Goal: Task Accomplishment & Management: Manage account settings

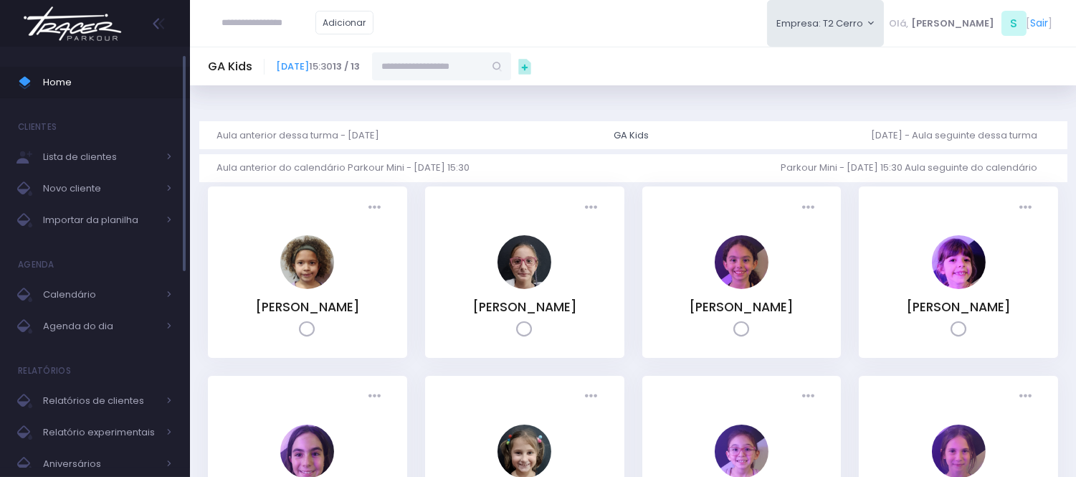
drag, startPoint x: 98, startPoint y: 62, endPoint x: 96, endPoint y: 105, distance: 42.3
click at [95, 73] on ul "Home Clientes Lista de clientes Novo cliente Importar da planilha Agenda Calend…" at bounding box center [95, 389] width 190 height 667
drag, startPoint x: 96, startPoint y: 108, endPoint x: 106, endPoint y: 95, distance: 16.4
click at [103, 102] on ul "Home Clientes Lista de clientes Novo cliente Importar da planilha Agenda Calend…" at bounding box center [95, 389] width 190 height 667
click at [108, 90] on span "Home" at bounding box center [107, 82] width 129 height 19
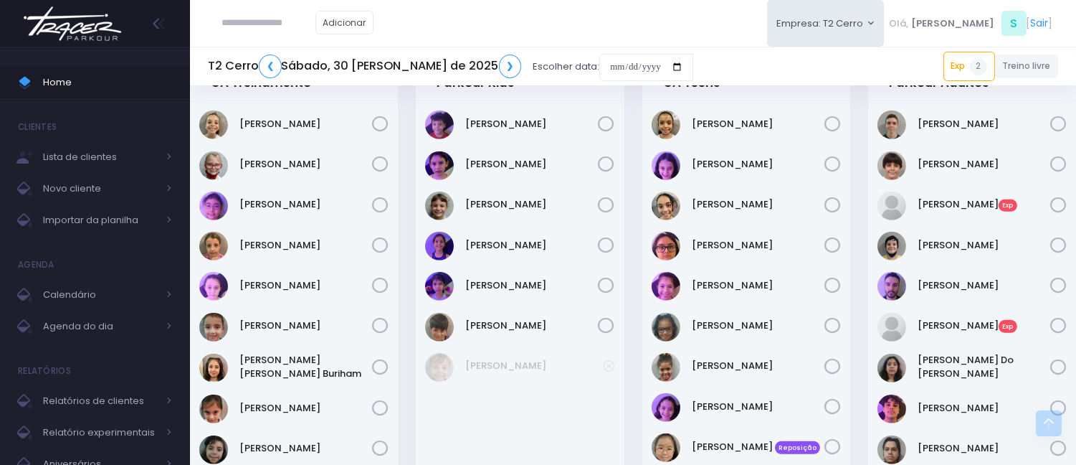
scroll to position [1761, 0]
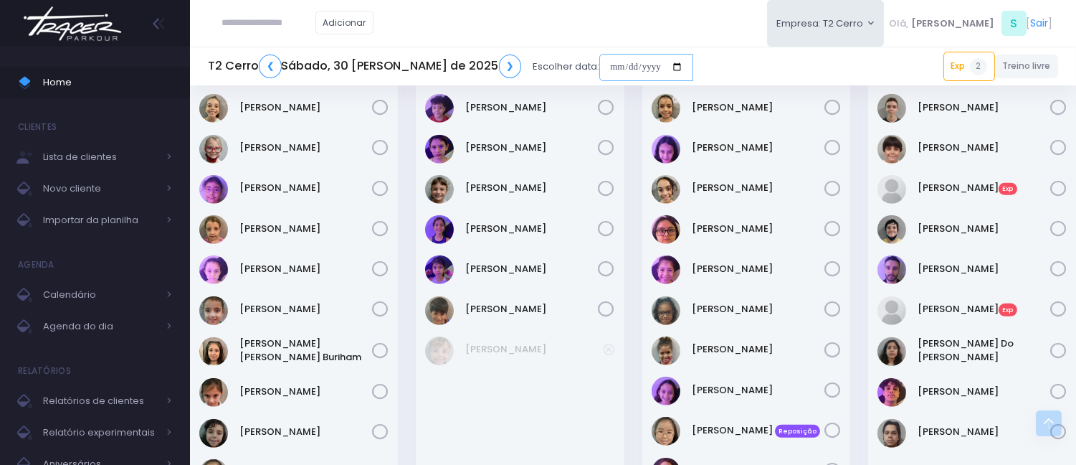
click at [600, 67] on input "date" at bounding box center [647, 67] width 94 height 27
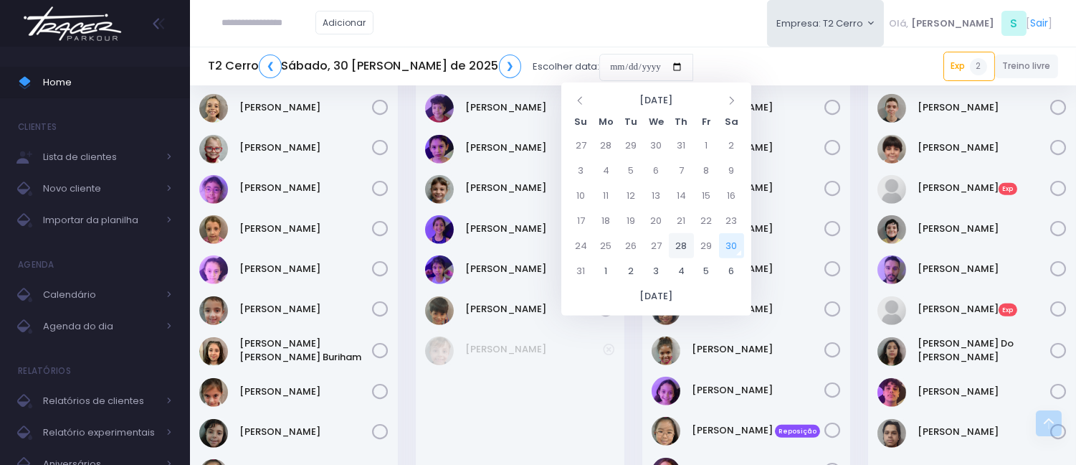
click at [685, 247] on td "28" at bounding box center [681, 245] width 25 height 25
type input "**********"
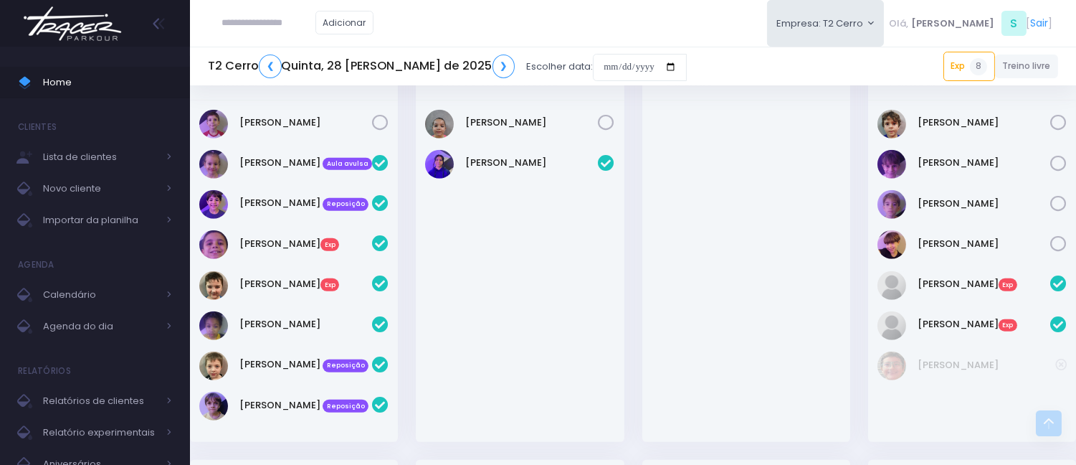
scroll to position [1514, 0]
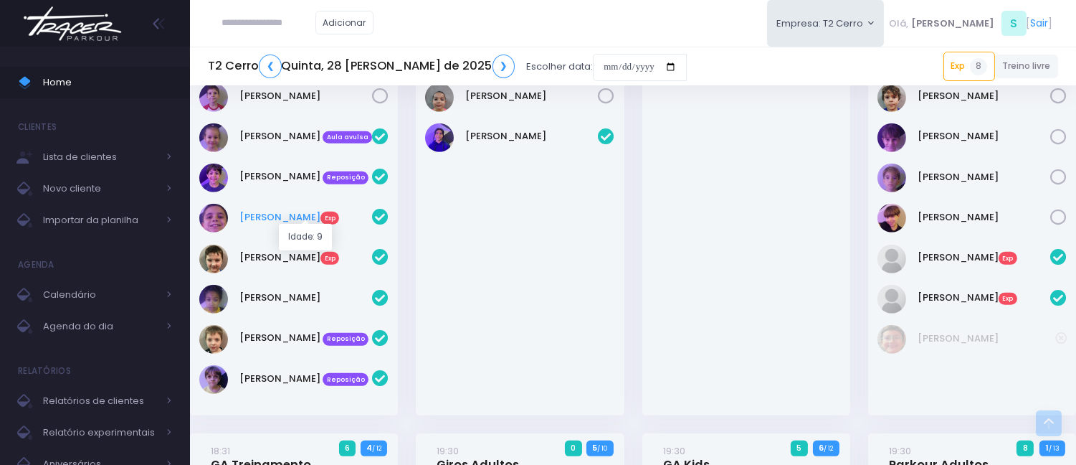
click at [258, 212] on link "Pedro Bião Exp" at bounding box center [306, 217] width 133 height 14
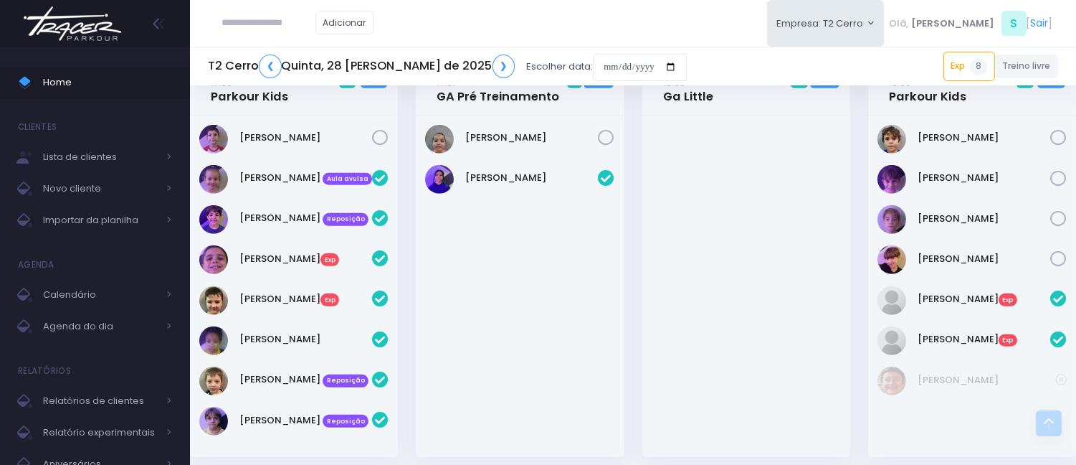
scroll to position [1406, 0]
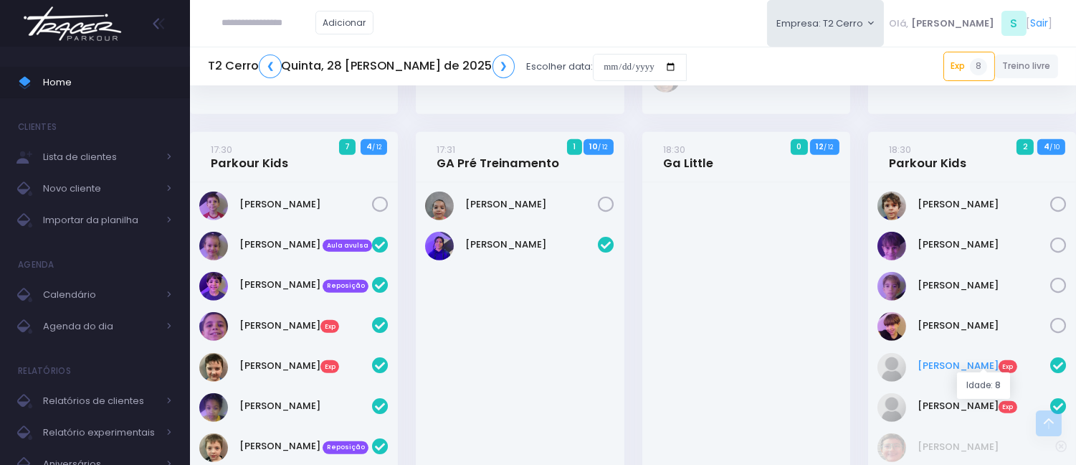
click at [965, 360] on link "Lucas Abrahao Exp" at bounding box center [984, 366] width 133 height 14
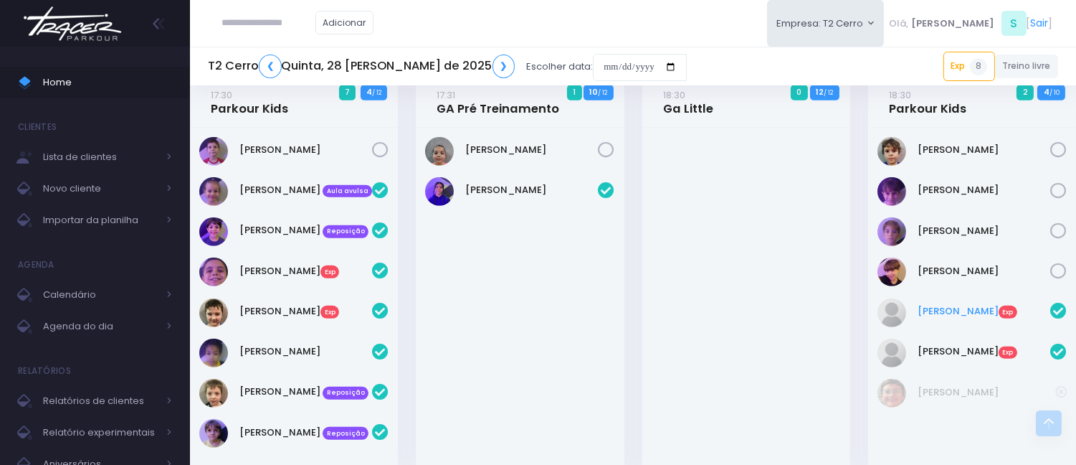
scroll to position [1485, 0]
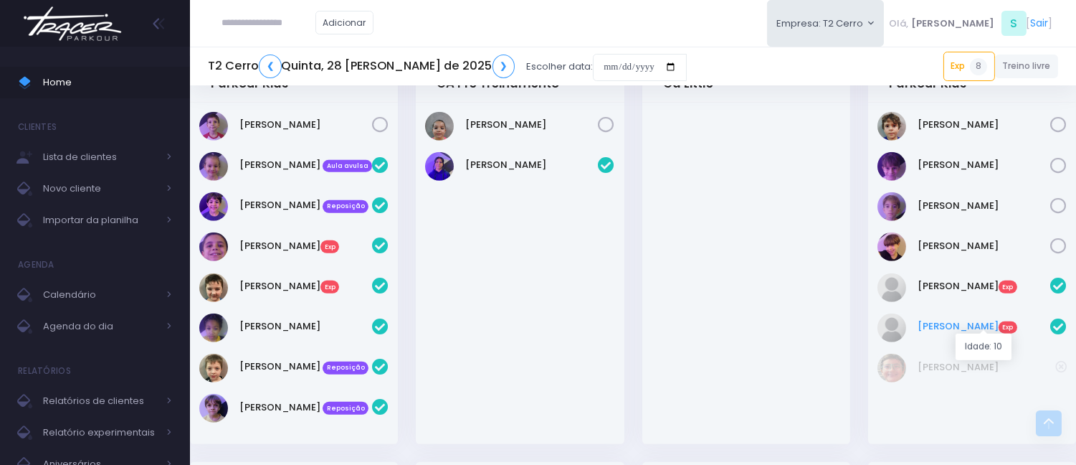
click at [972, 321] on link "Pietro Okamoto Exp" at bounding box center [984, 326] width 133 height 14
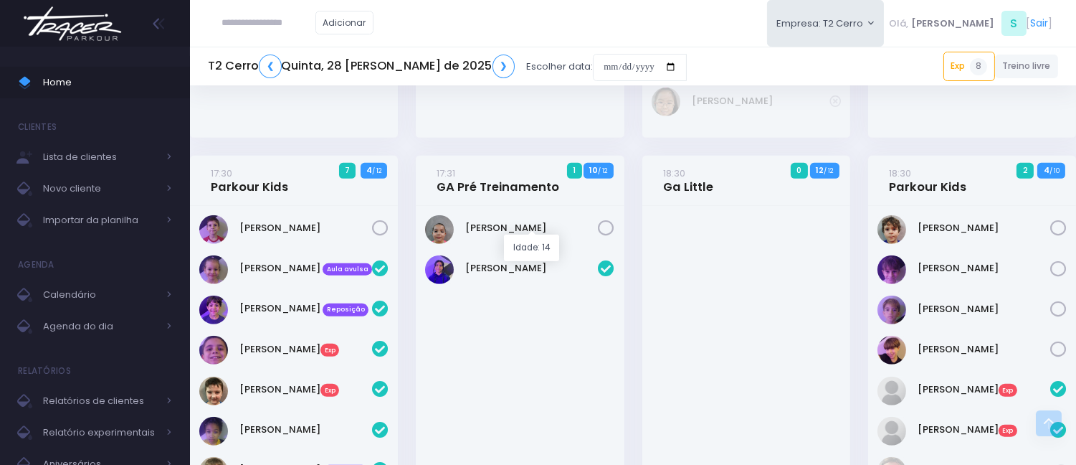
scroll to position [1354, 0]
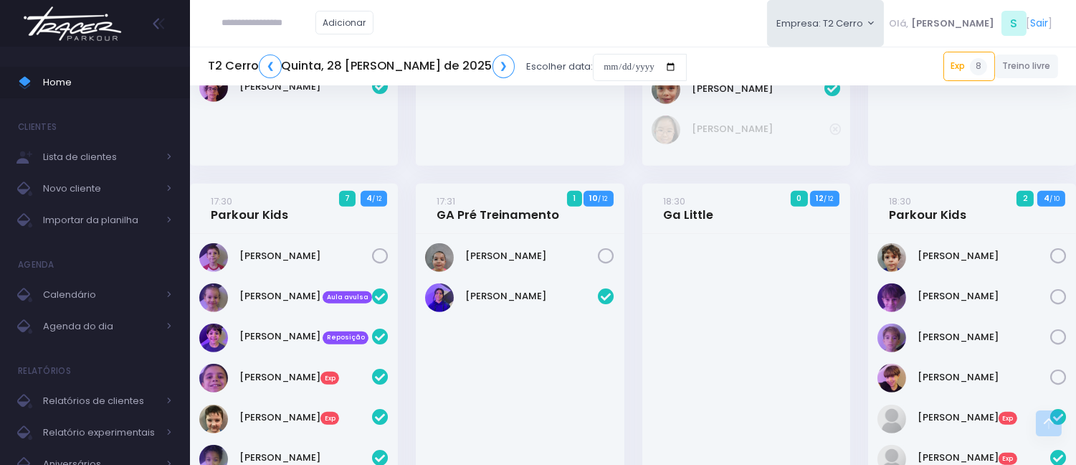
click at [485, 153] on div "Catharina Dalonso" at bounding box center [520, 33] width 208 height 263
click at [113, 223] on span "Importar da planilha" at bounding box center [100, 220] width 115 height 19
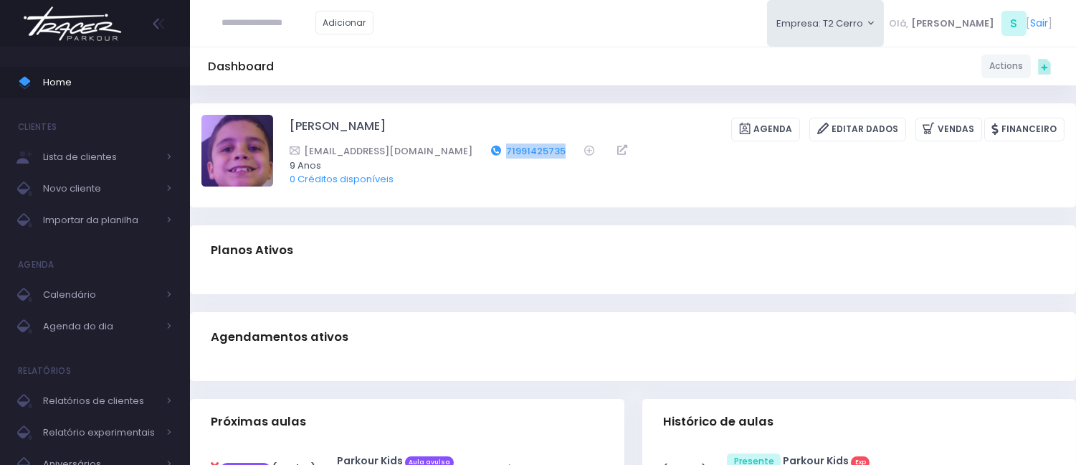
drag, startPoint x: 527, startPoint y: 148, endPoint x: 461, endPoint y: 148, distance: 66.0
click at [461, 148] on div "dayanaazevedo@uol.com.br 71991425735" at bounding box center [668, 150] width 757 height 15
copy link "71991425735"
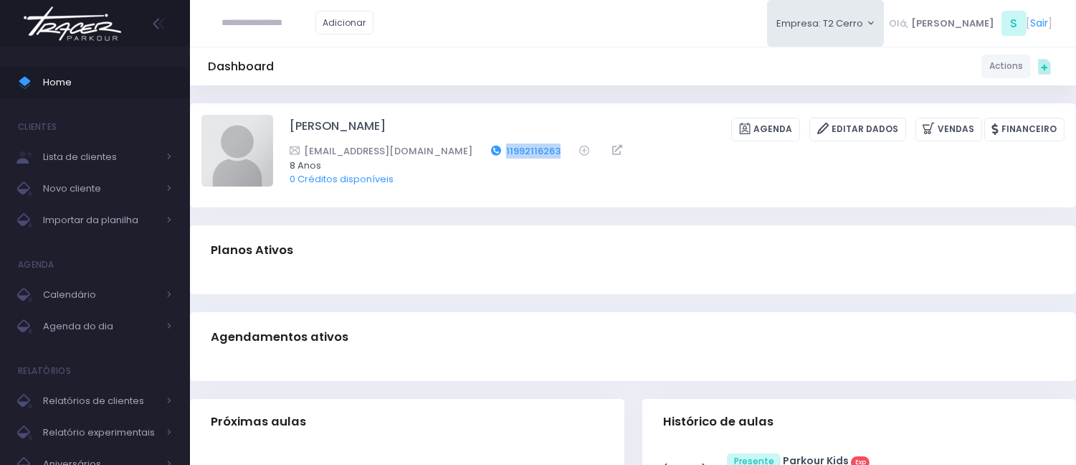
drag, startPoint x: 521, startPoint y: 148, endPoint x: 462, endPoint y: 147, distance: 59.5
click at [462, 147] on div "[EMAIL_ADDRESS][DOMAIN_NAME] 11992116263" at bounding box center [668, 150] width 757 height 15
copy link "11992116263"
drag, startPoint x: 520, startPoint y: 156, endPoint x: 459, endPoint y: 146, distance: 61.8
click at [459, 146] on div "carol_afo@hotmail.com 11 98578-1200" at bounding box center [668, 150] width 757 height 15
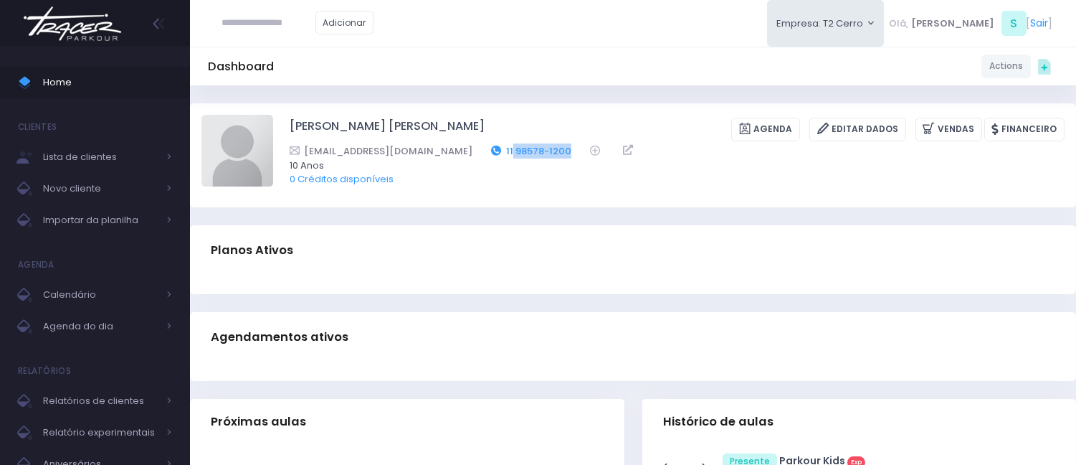
copy link "98578-1200"
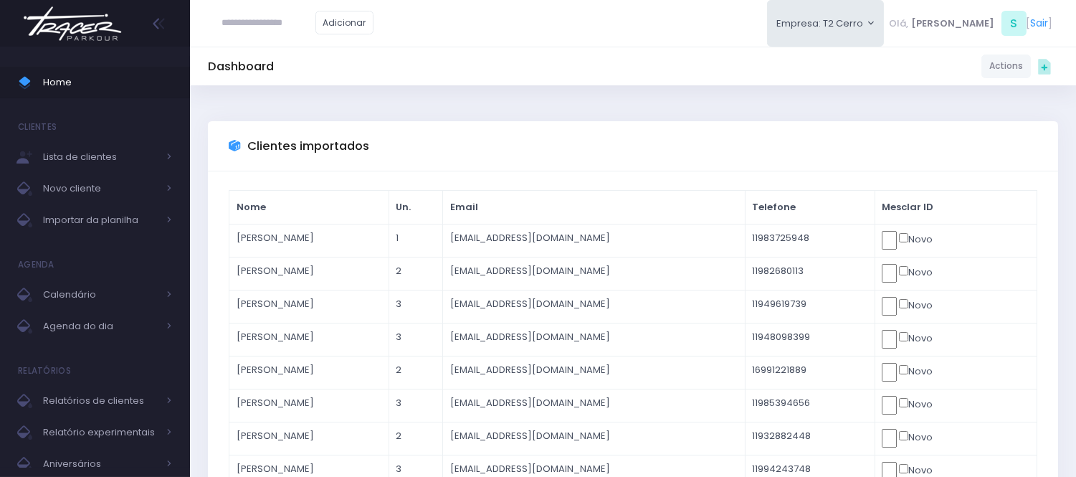
click input "submit" at bounding box center [0, 0] width 0 height 0
click at [960, 268] on body "Home Clientes Lista de clientes Novo cliente" at bounding box center [538, 238] width 1076 height 477
click input "submit" at bounding box center [0, 0] width 0 height 0
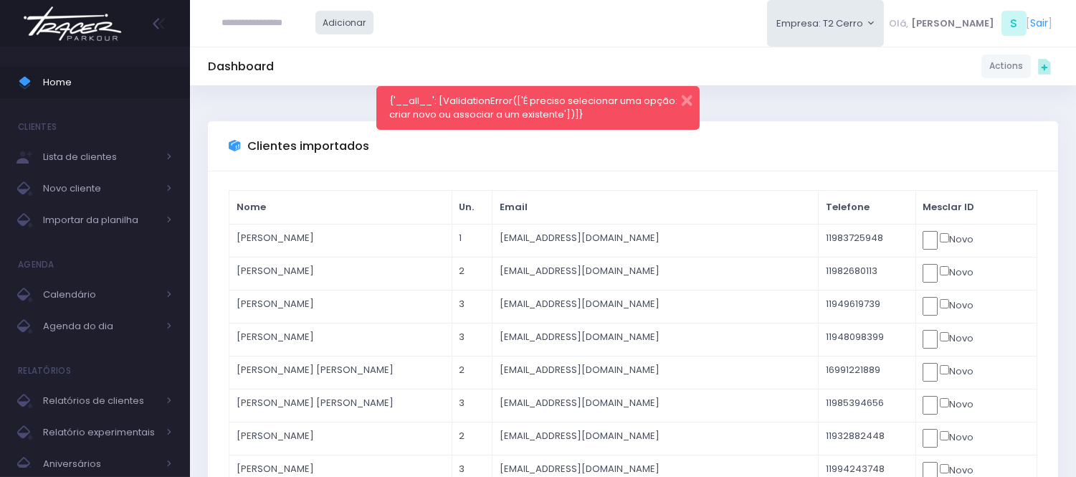
click at [374, 18] on link "Adicionar" at bounding box center [345, 23] width 59 height 24
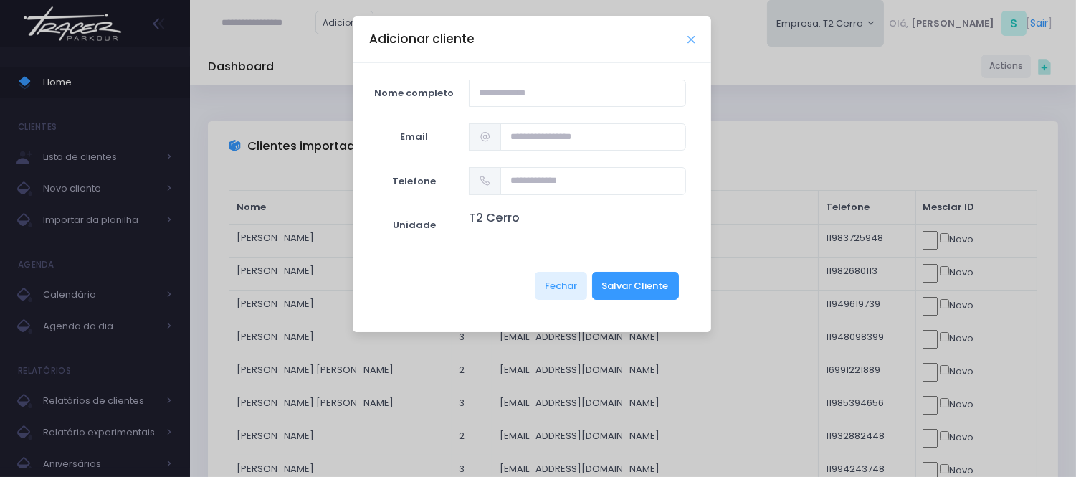
click at [690, 36] on icon "Close" at bounding box center [691, 39] width 7 height 11
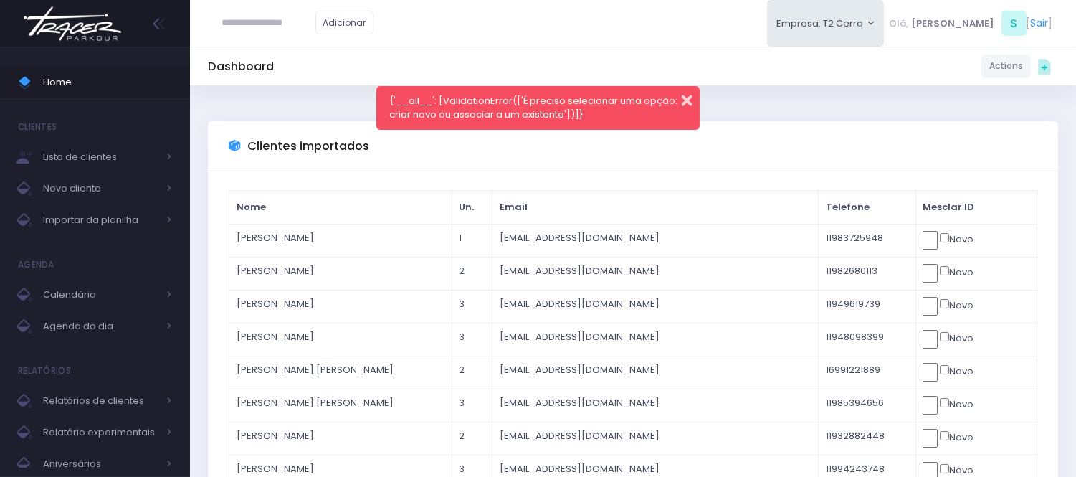
click at [689, 103] on button "button" at bounding box center [677, 98] width 29 height 16
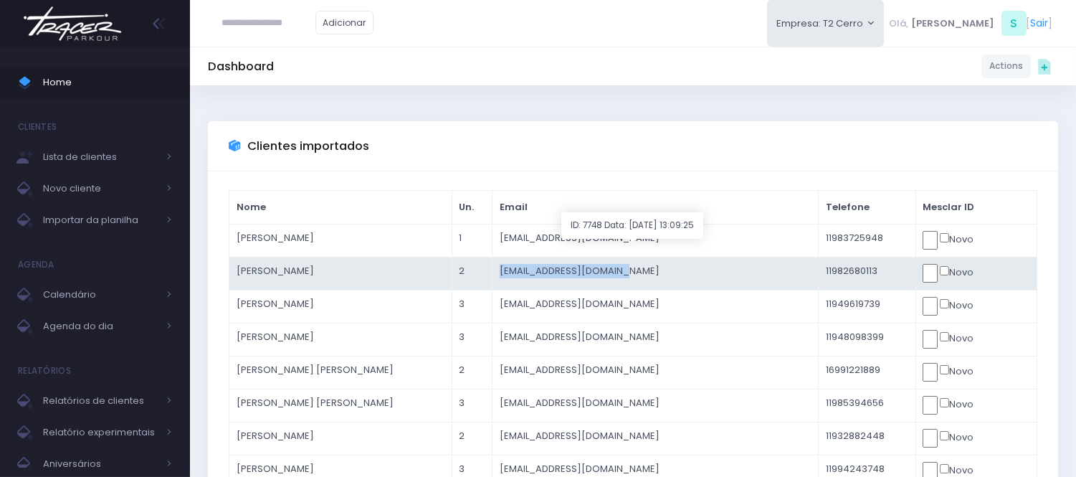
drag, startPoint x: 654, startPoint y: 264, endPoint x: 511, endPoint y: 270, distance: 143.6
click at [511, 270] on tr "Antonio 2 [EMAIL_ADDRESS][DOMAIN_NAME] 11982680113 Novo" at bounding box center [633, 273] width 808 height 33
copy tr "[EMAIL_ADDRESS][DOMAIN_NAME]"
click at [673, 263] on td "[EMAIL_ADDRESS][DOMAIN_NAME]" at bounding box center [655, 273] width 326 height 33
drag, startPoint x: 668, startPoint y: 266, endPoint x: 524, endPoint y: 269, distance: 143.5
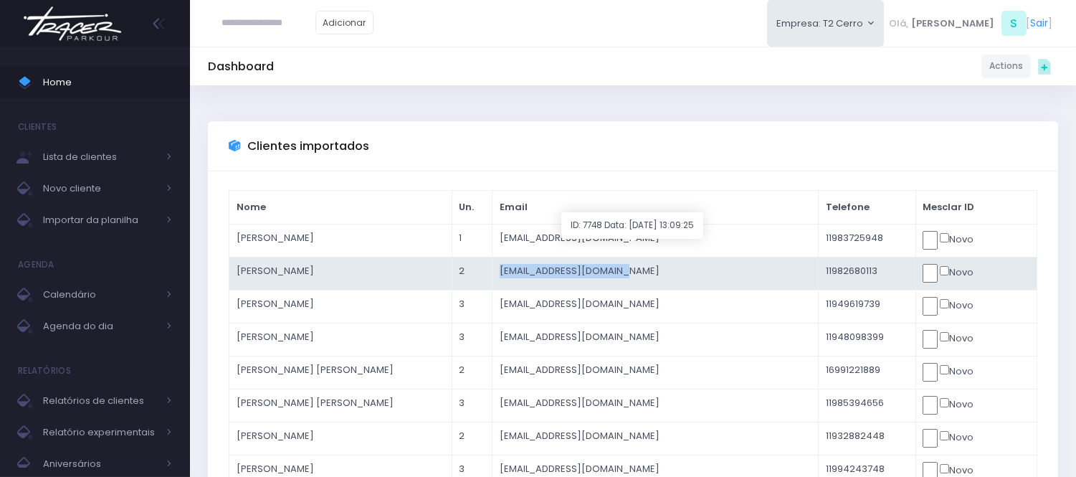
click at [524, 269] on td "[EMAIL_ADDRESS][DOMAIN_NAME]" at bounding box center [655, 273] width 326 height 33
copy td "[EMAIL_ADDRESS][DOMAIN_NAME]"
drag, startPoint x: 880, startPoint y: 271, endPoint x: 815, endPoint y: 274, distance: 64.6
click at [819, 274] on td "11982680113" at bounding box center [867, 273] width 97 height 33
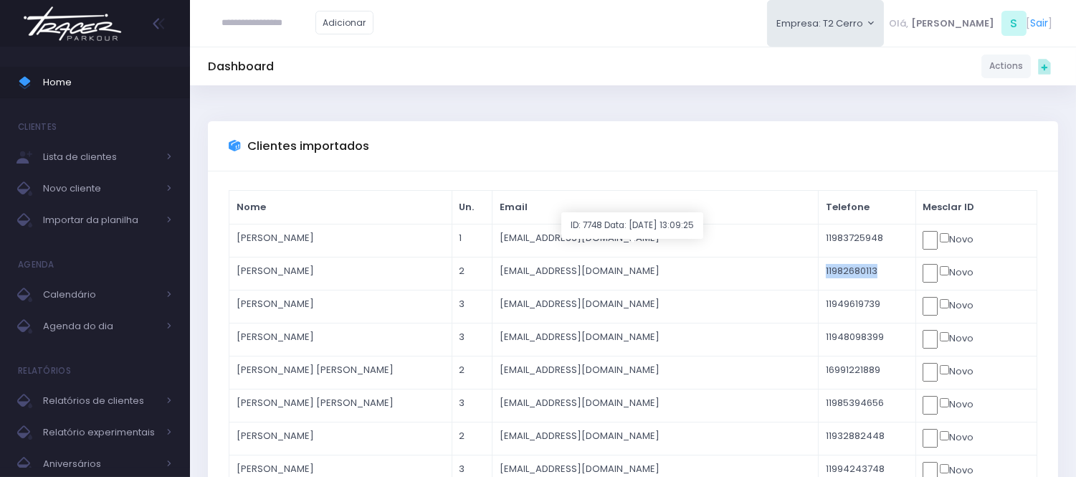
copy td "11982680113"
click at [51, 90] on span "Home" at bounding box center [107, 82] width 129 height 19
click at [368, 29] on link "Adicionar" at bounding box center [345, 23] width 59 height 24
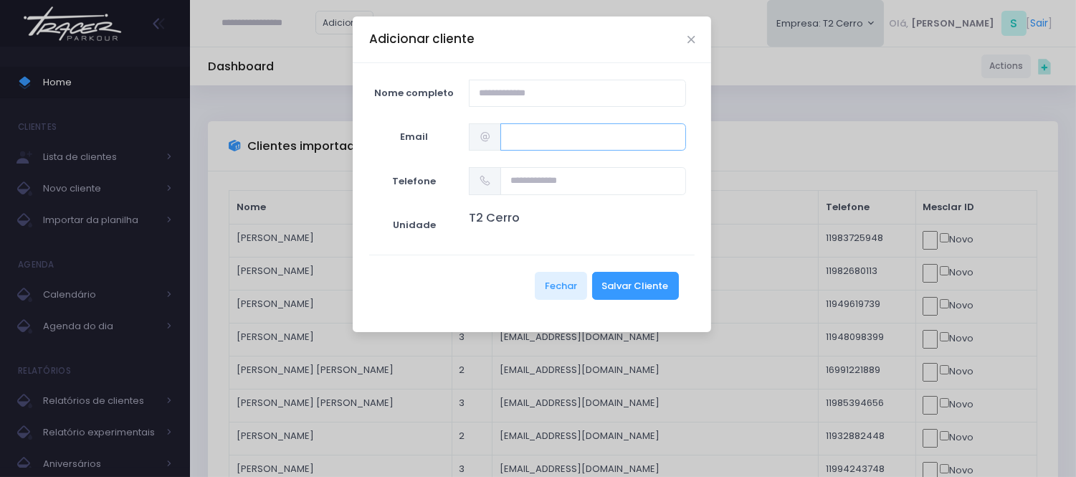
click at [534, 142] on input "text" at bounding box center [594, 136] width 186 height 27
paste input "**********"
type input "**********"
click at [529, 179] on input "text" at bounding box center [594, 180] width 186 height 27
paste input "**********"
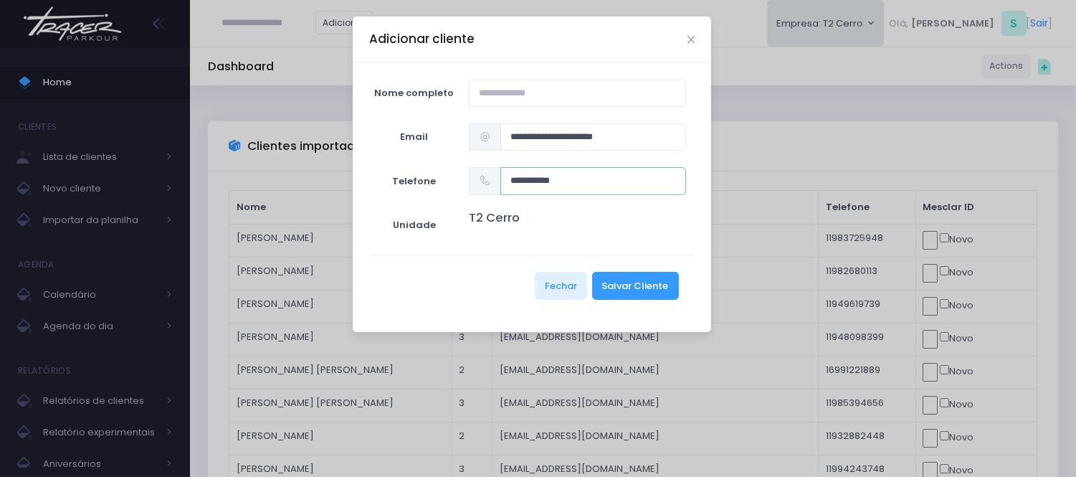
type input "**********"
click at [536, 96] on input "text" at bounding box center [577, 93] width 217 height 27
type input "*******"
click at [627, 283] on button "Salvar Cliente" at bounding box center [635, 285] width 87 height 27
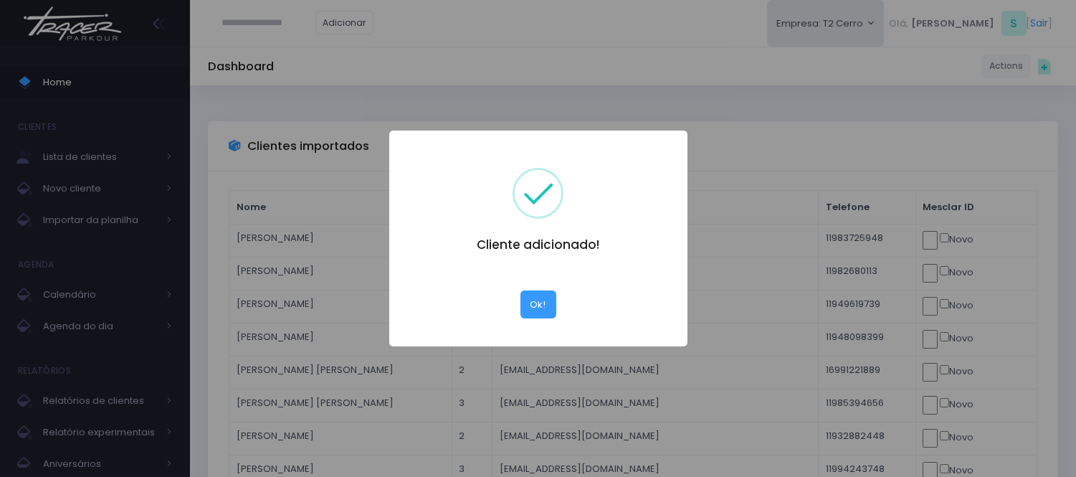
click at [518, 301] on div "Ok! Cancel" at bounding box center [538, 299] width 261 height 38
click at [528, 300] on button "Ok!" at bounding box center [539, 303] width 36 height 27
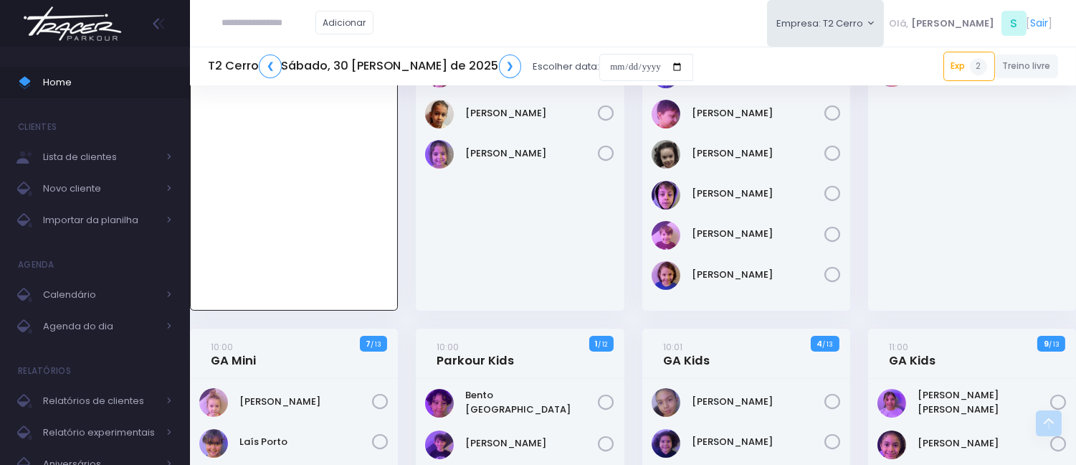
scroll to position [342, 0]
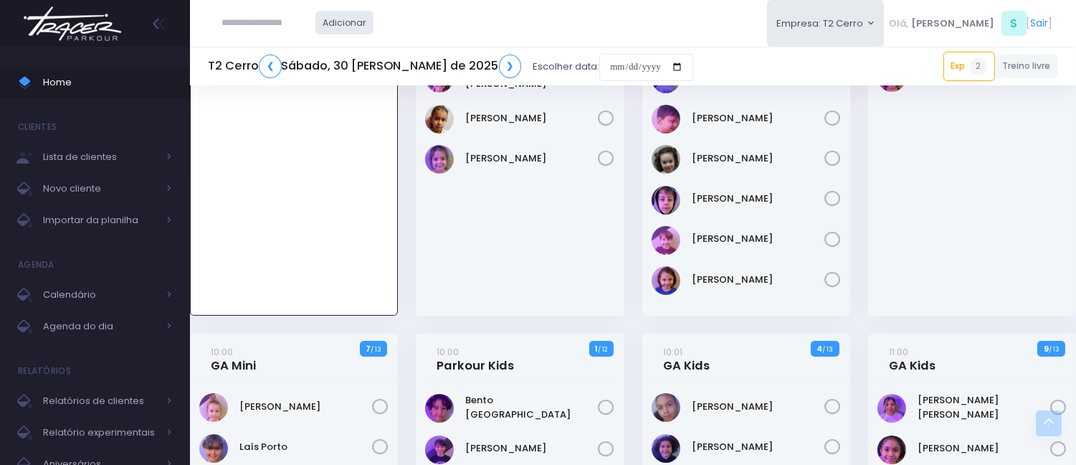
click at [359, 20] on link "Adicionar" at bounding box center [345, 23] width 59 height 24
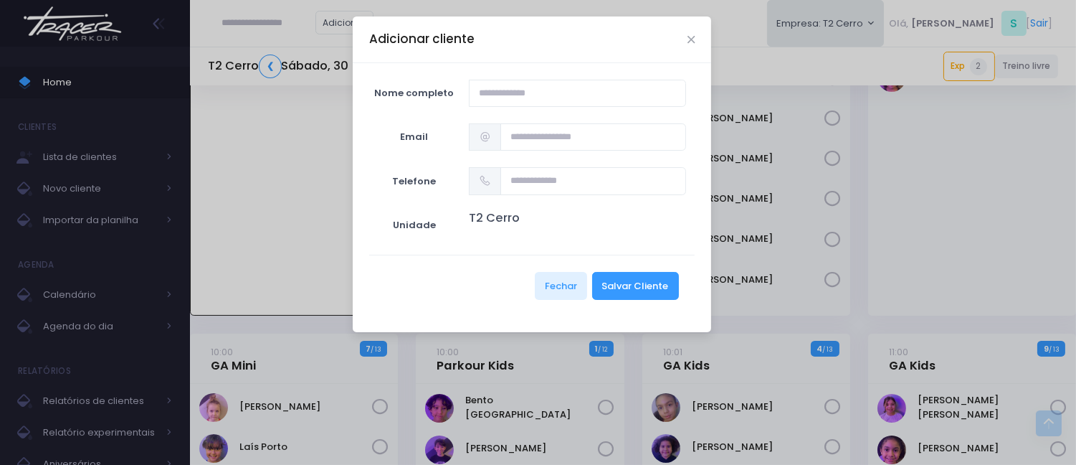
drag, startPoint x: 681, startPoint y: 32, endPoint x: 693, endPoint y: 32, distance: 11.5
click at [682, 32] on div "Adicionar cliente" at bounding box center [532, 39] width 359 height 47
drag, startPoint x: 693, startPoint y: 32, endPoint x: 686, endPoint y: 37, distance: 7.8
click at [693, 33] on div "Adicionar cliente" at bounding box center [532, 39] width 359 height 47
click at [94, 203] on div "Adicionar cliente Nome completo Email Telefone Unidade T2 Cerro Fechar Salvar C…" at bounding box center [538, 232] width 1076 height 465
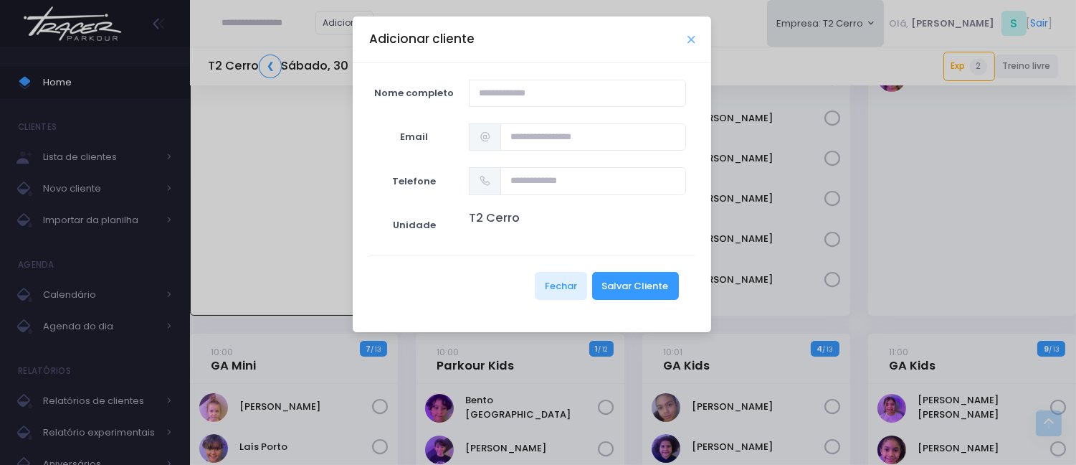
click at [690, 38] on icon "Close" at bounding box center [691, 39] width 7 height 11
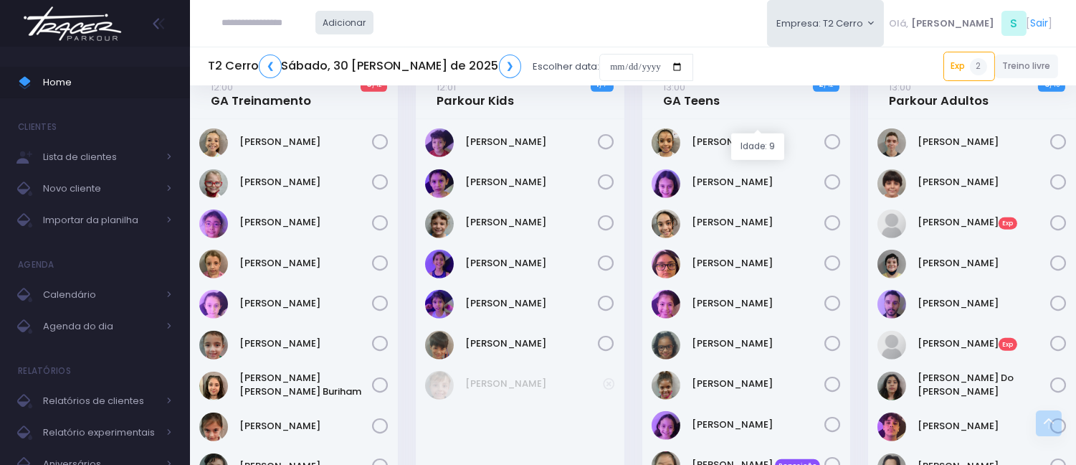
scroll to position [1673, 0]
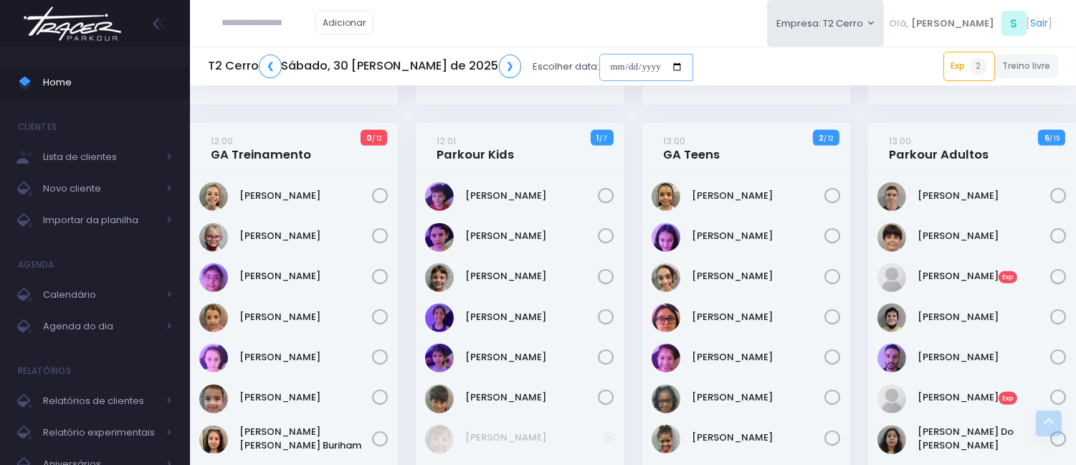
click at [600, 70] on input "date" at bounding box center [647, 67] width 94 height 27
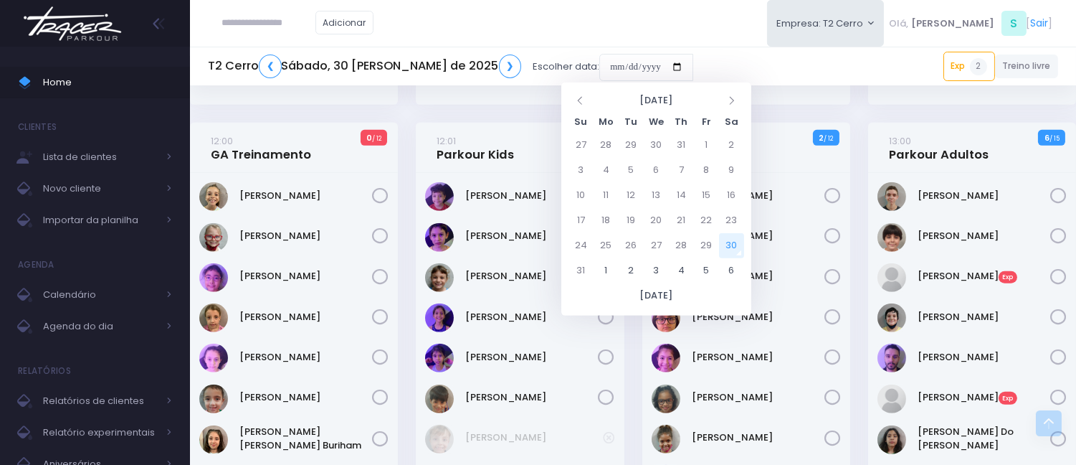
click at [737, 249] on td "30" at bounding box center [731, 245] width 25 height 25
type input "**********"
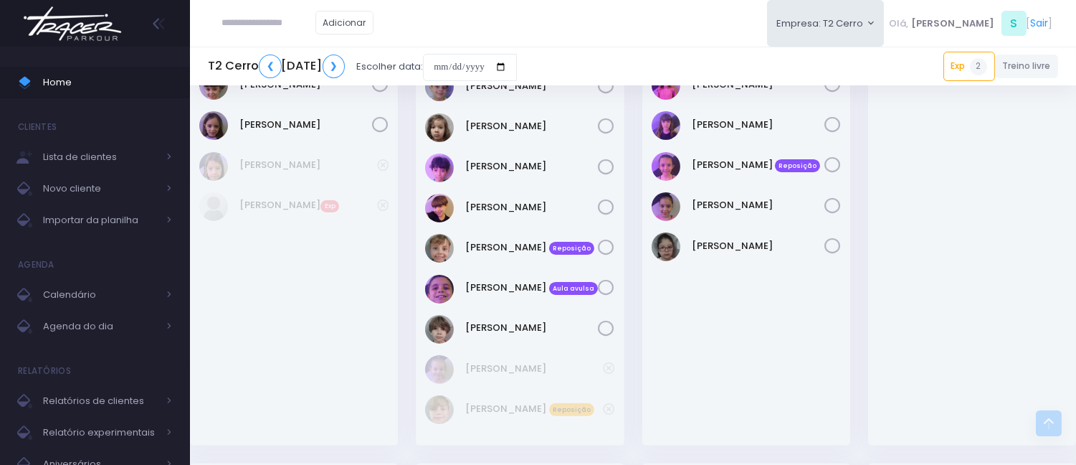
scroll to position [797, 0]
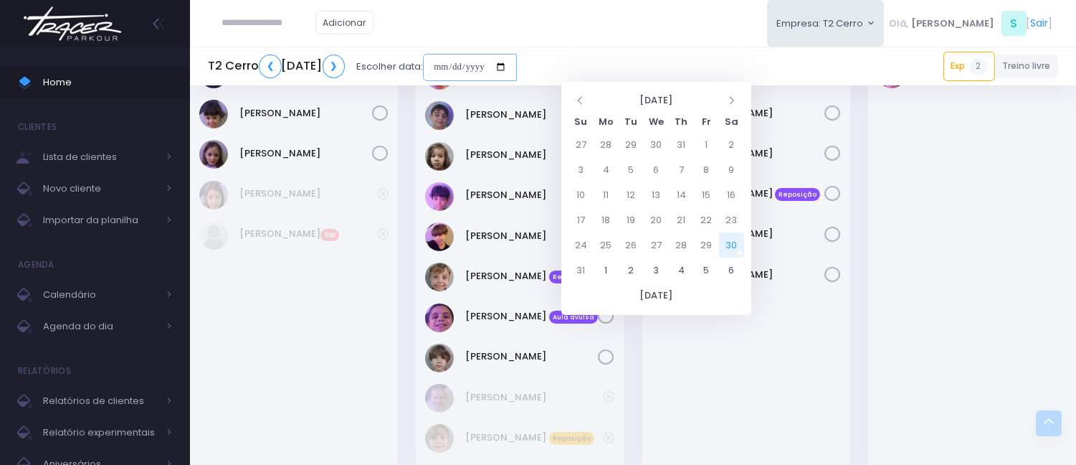
click at [517, 70] on input "date" at bounding box center [470, 67] width 94 height 27
click at [682, 235] on td "28" at bounding box center [681, 244] width 25 height 25
type input "**********"
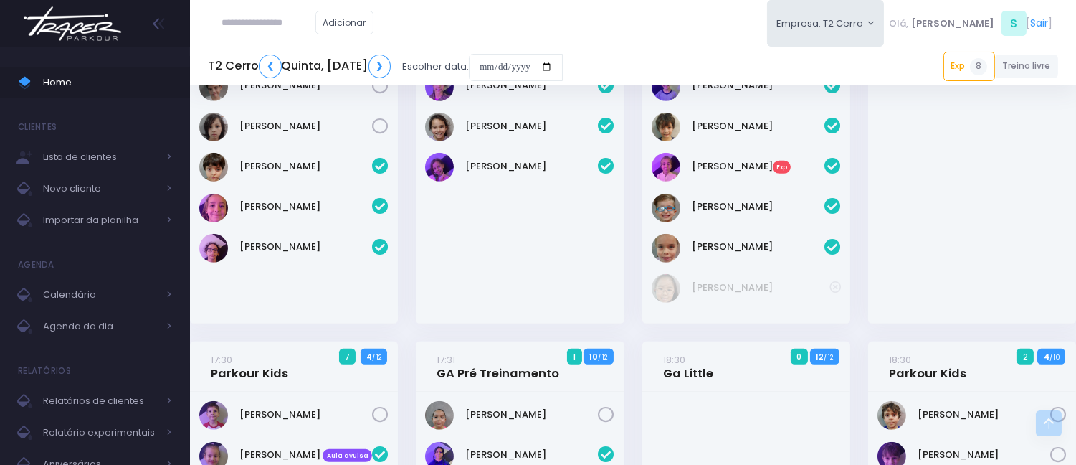
scroll to position [1514, 0]
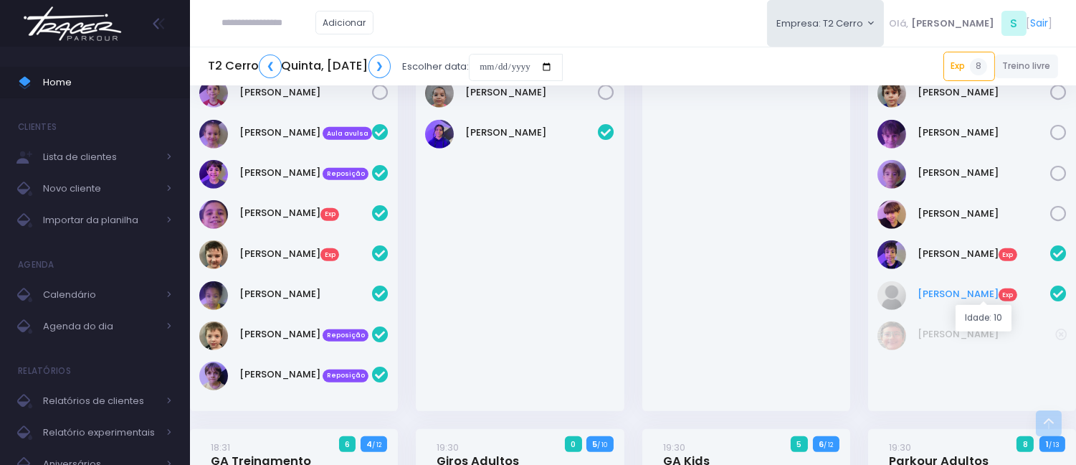
click at [928, 294] on link "[PERSON_NAME] Exp" at bounding box center [984, 294] width 133 height 14
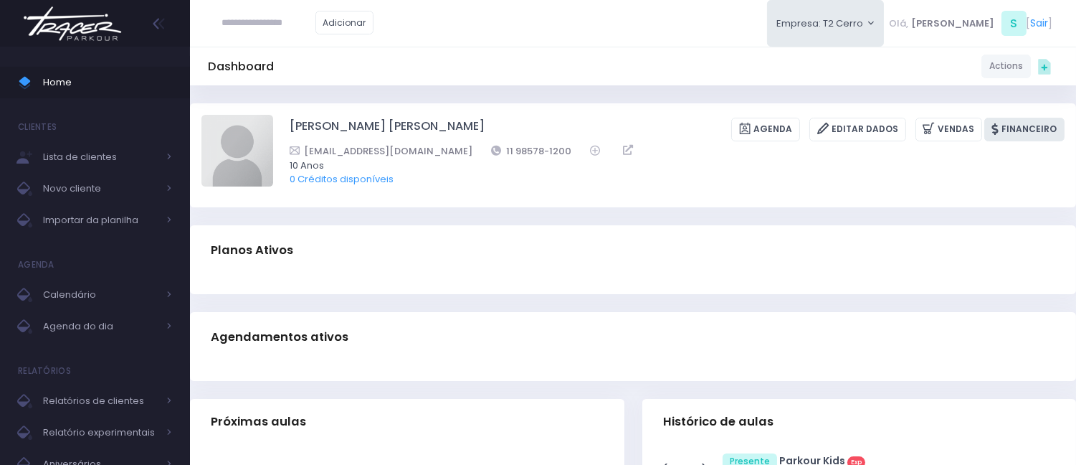
click at [1044, 131] on link "Financeiro" at bounding box center [1025, 130] width 80 height 24
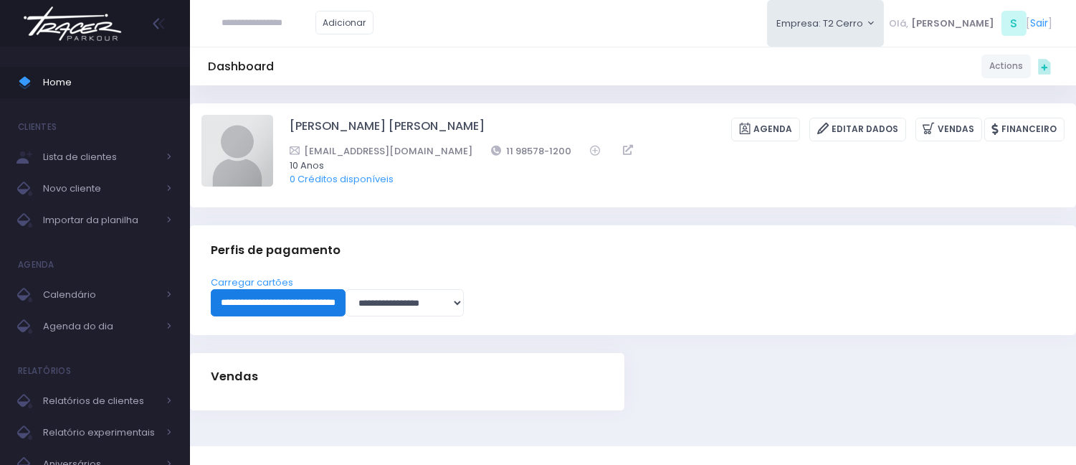
click at [346, 303] on input "**********" at bounding box center [278, 302] width 135 height 27
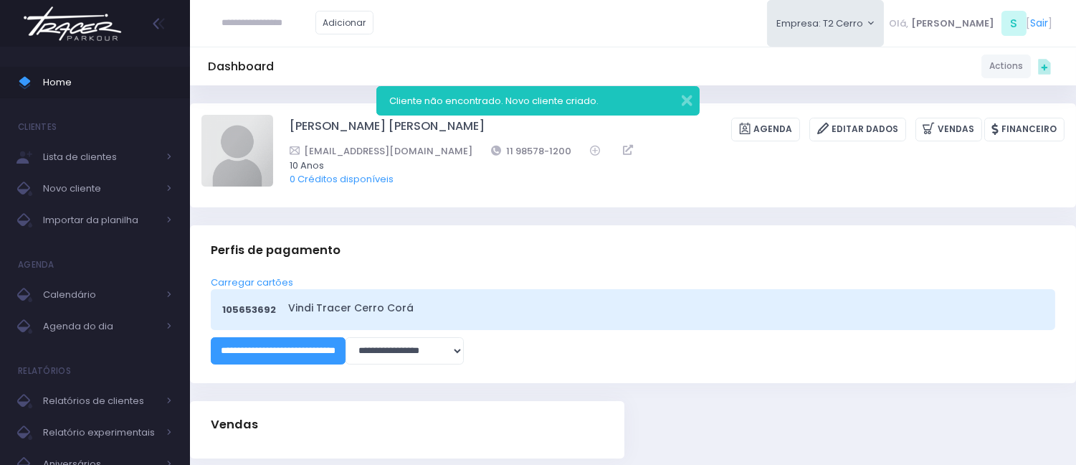
click at [378, 298] on div "105653692 Vindi Tracer [GEOGRAPHIC_DATA]" at bounding box center [633, 309] width 845 height 41
click at [376, 306] on link "Vindi Tracer Cerro Corá" at bounding box center [663, 307] width 751 height 15
click at [681, 97] on button "button" at bounding box center [677, 98] width 29 height 16
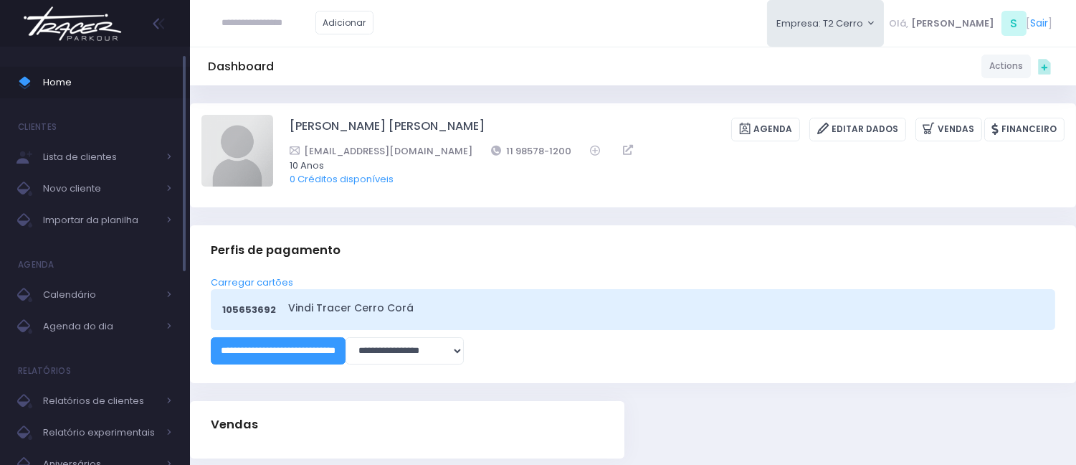
click at [76, 95] on link "Home" at bounding box center [95, 83] width 190 height 32
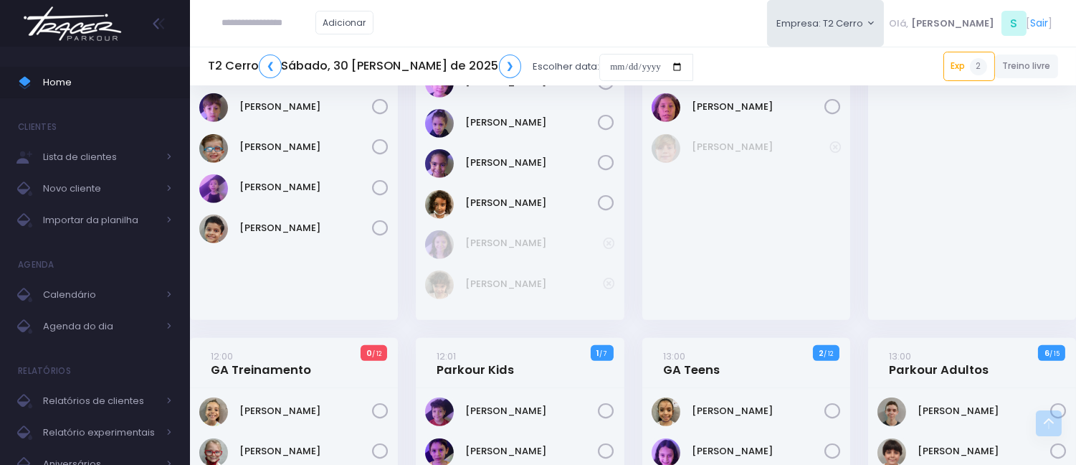
scroll to position [1458, 0]
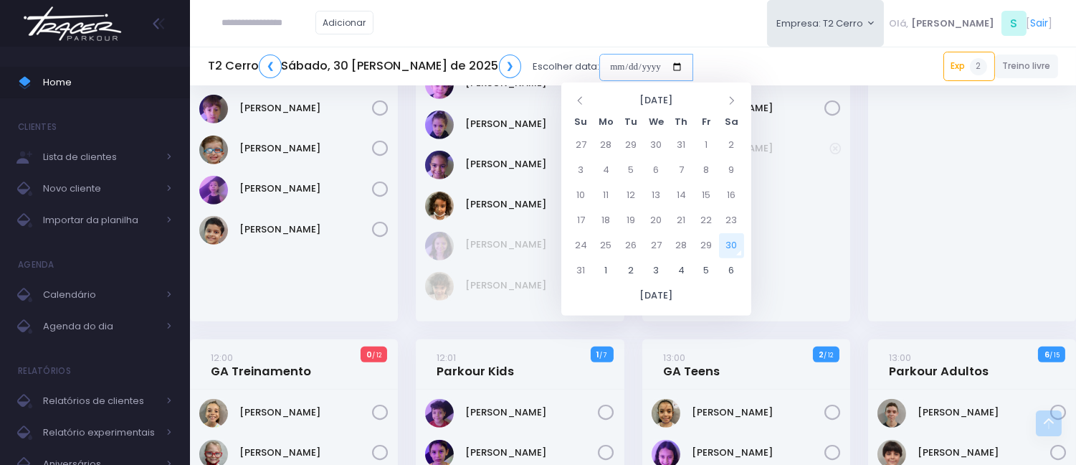
click at [600, 68] on input "date" at bounding box center [647, 67] width 94 height 27
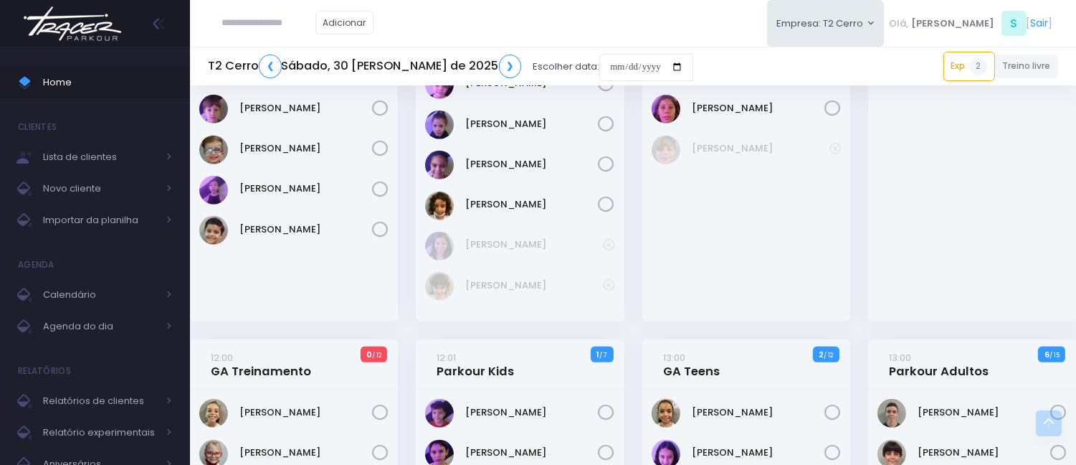
click at [886, 167] on div at bounding box center [972, 102] width 208 height 437
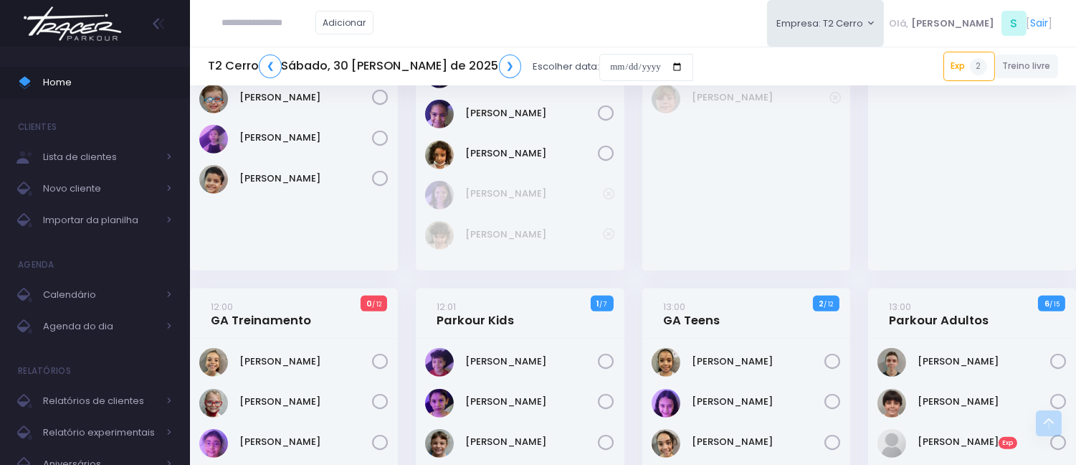
scroll to position [1538, 0]
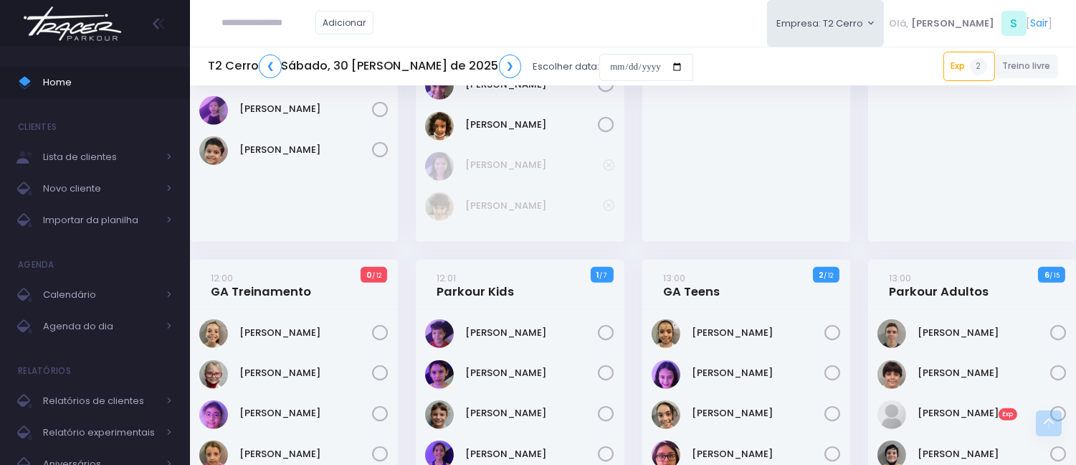
click at [261, 12] on input "text" at bounding box center [268, 22] width 93 height 27
paste input "*********"
click at [306, 47] on link "[PERSON_NAME]" at bounding box center [290, 49] width 81 height 14
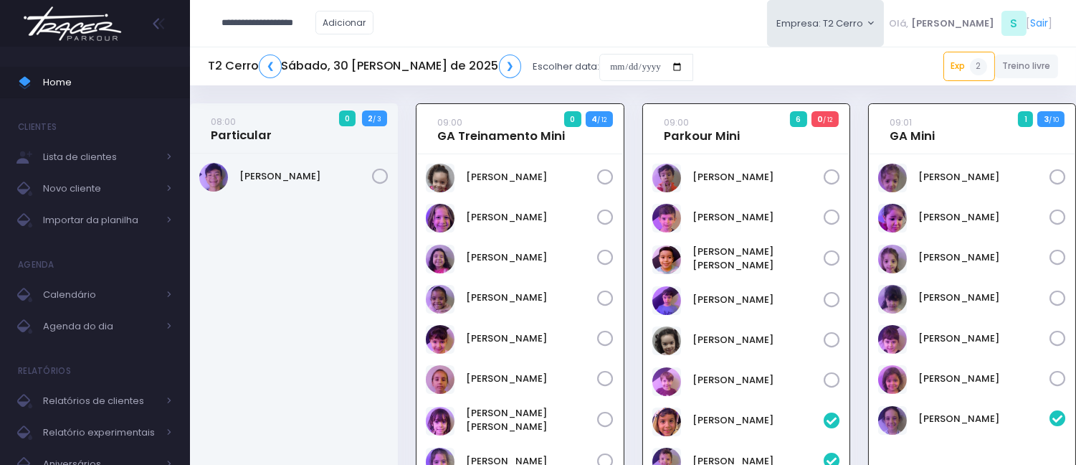
type input "**********"
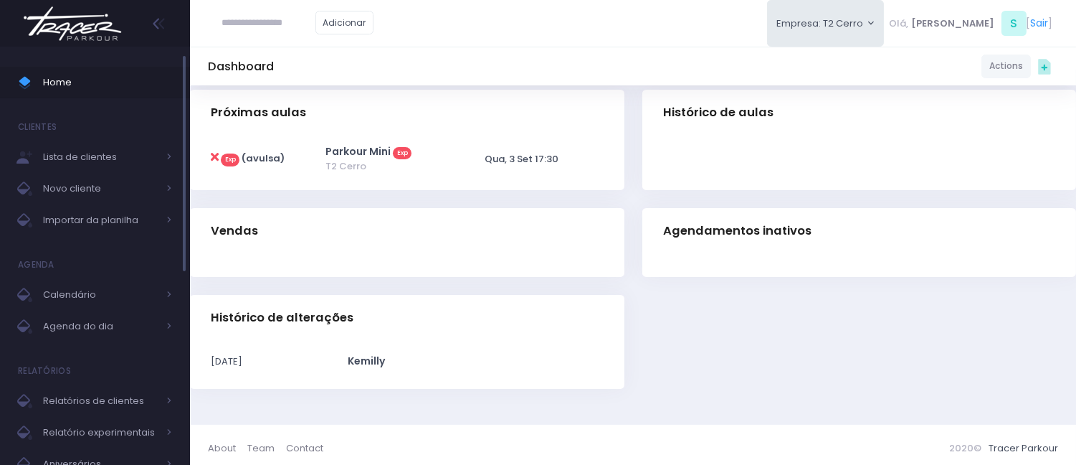
scroll to position [316, 0]
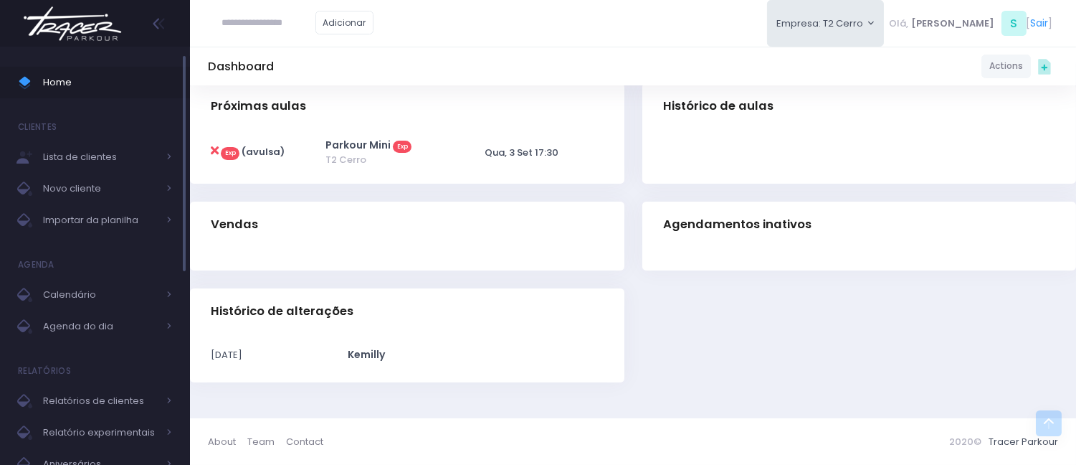
click at [75, 80] on span "Home" at bounding box center [107, 82] width 129 height 19
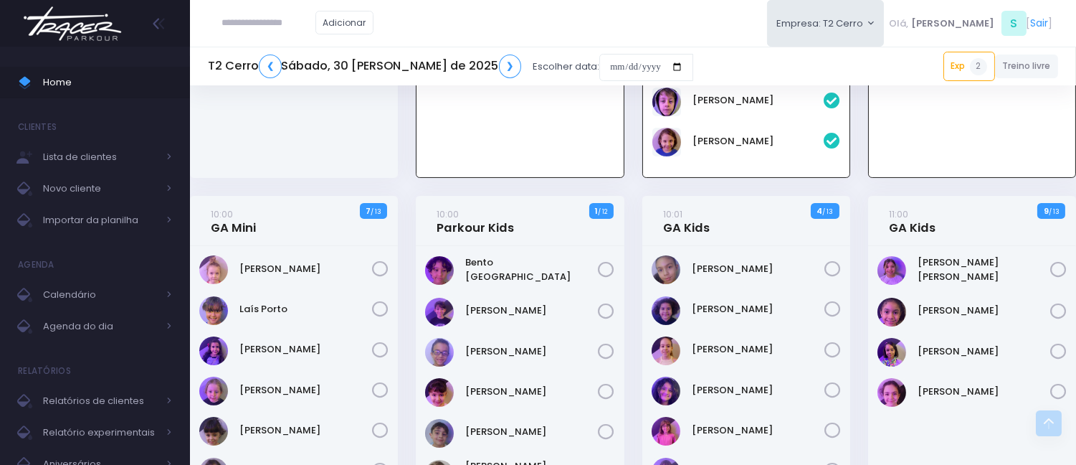
scroll to position [318, 0]
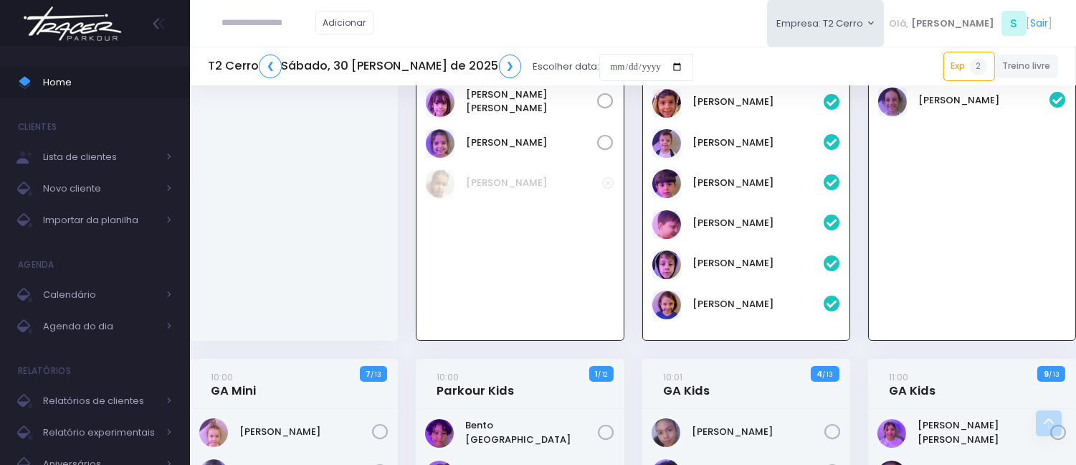
paste input "*********"
type input "*********"
click input "submit" at bounding box center [0, 0] width 0 height 0
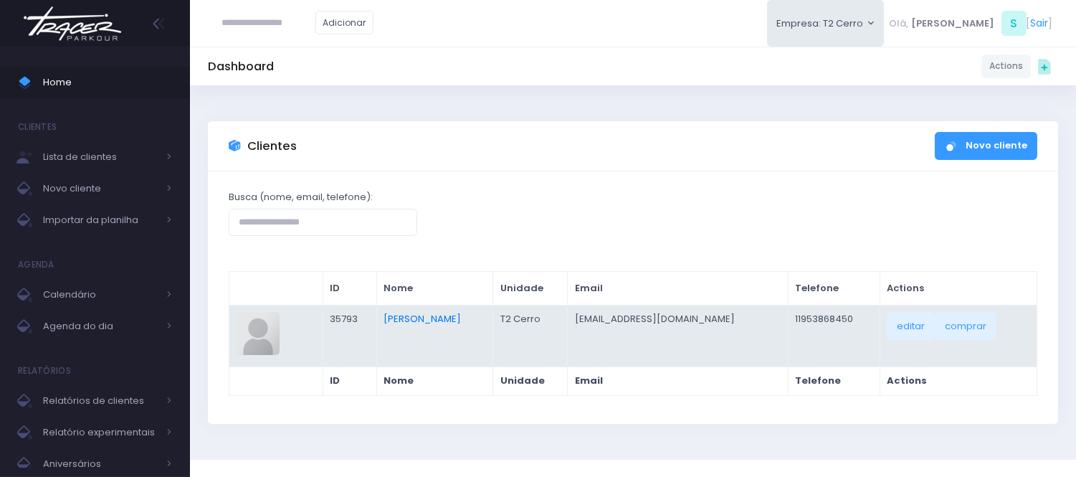
click at [461, 318] on link "[PERSON_NAME]" at bounding box center [422, 319] width 77 height 14
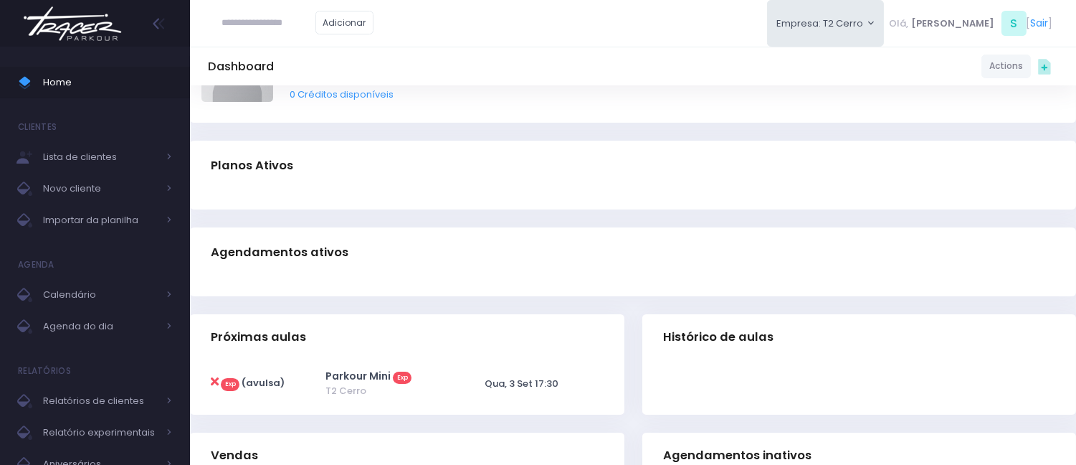
scroll to position [76, 0]
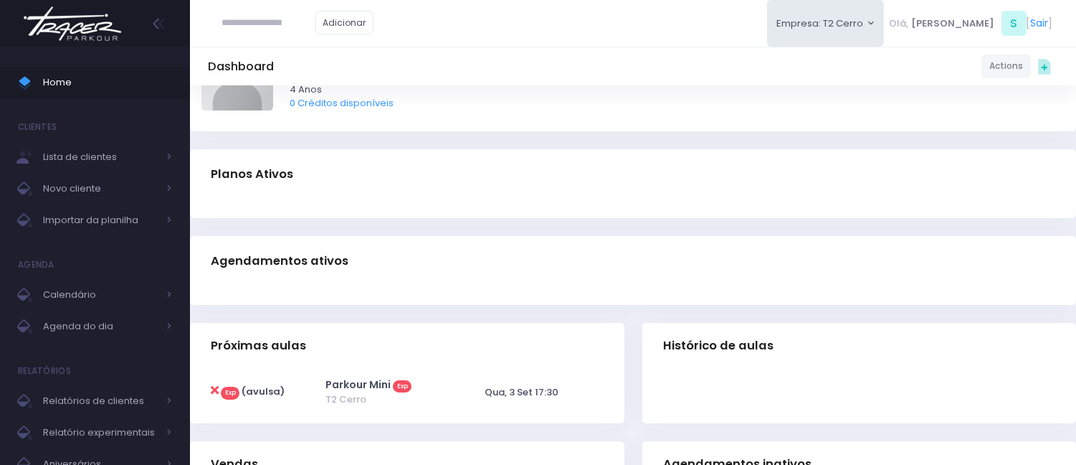
click at [218, 389] on icon at bounding box center [215, 389] width 8 height 11
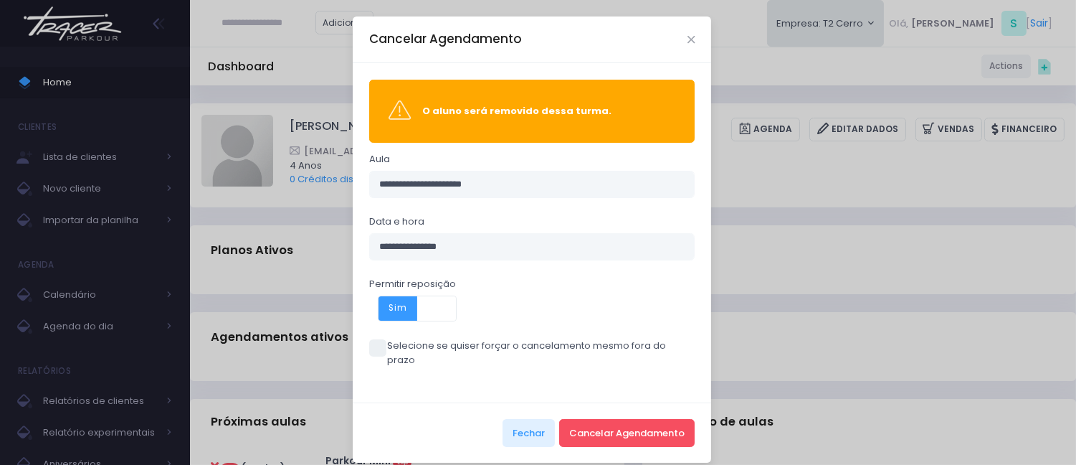
click at [382, 308] on span "Sim" at bounding box center [398, 308] width 39 height 24
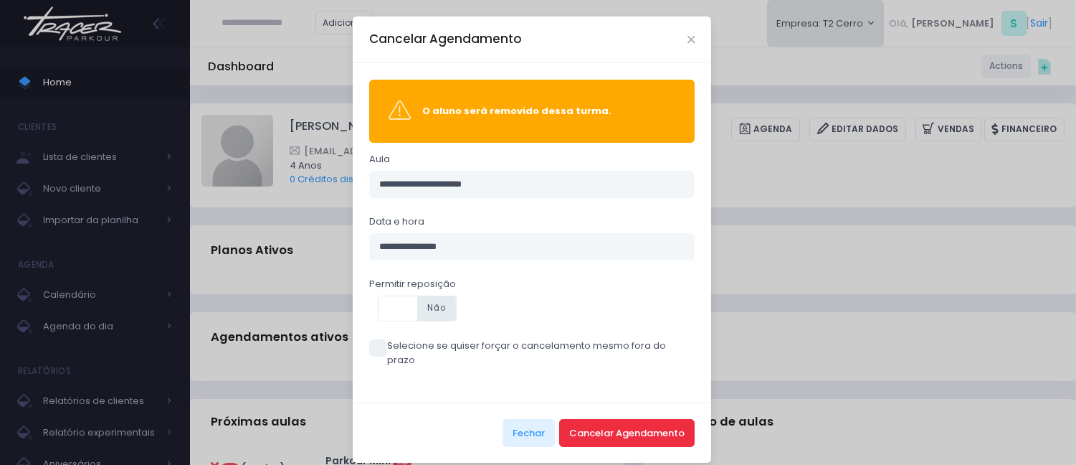
click at [594, 419] on button "Cancelar Agendamento" at bounding box center [627, 432] width 136 height 27
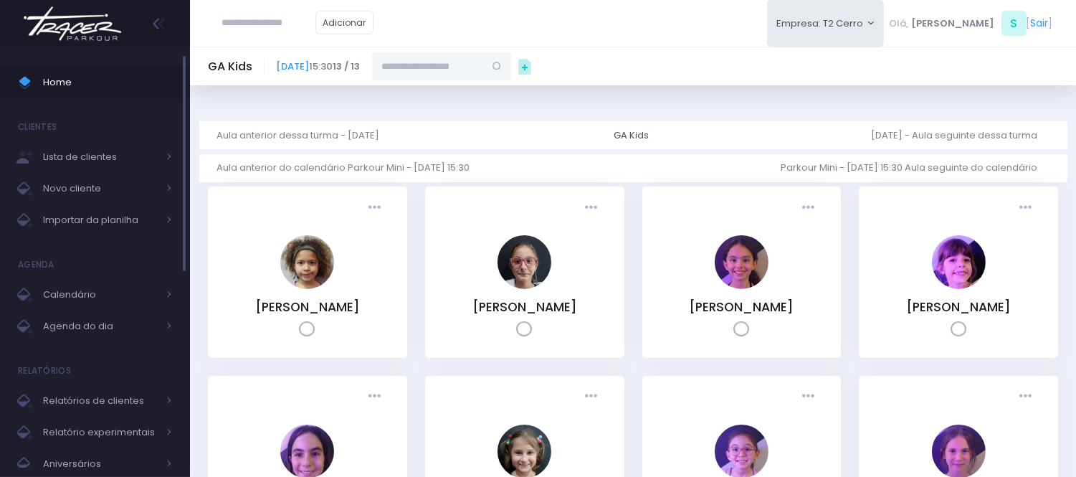
click at [80, 87] on span "Home" at bounding box center [107, 82] width 129 height 19
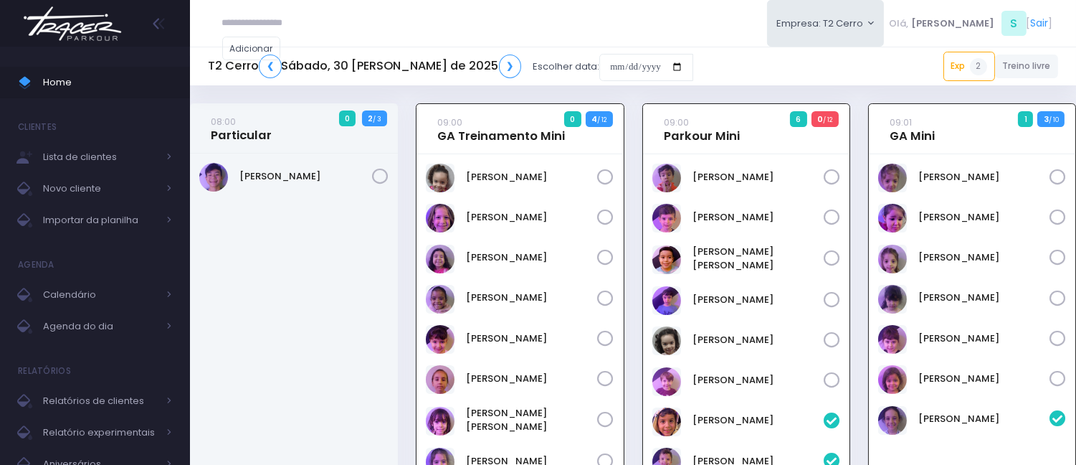
scroll to position [103, 0]
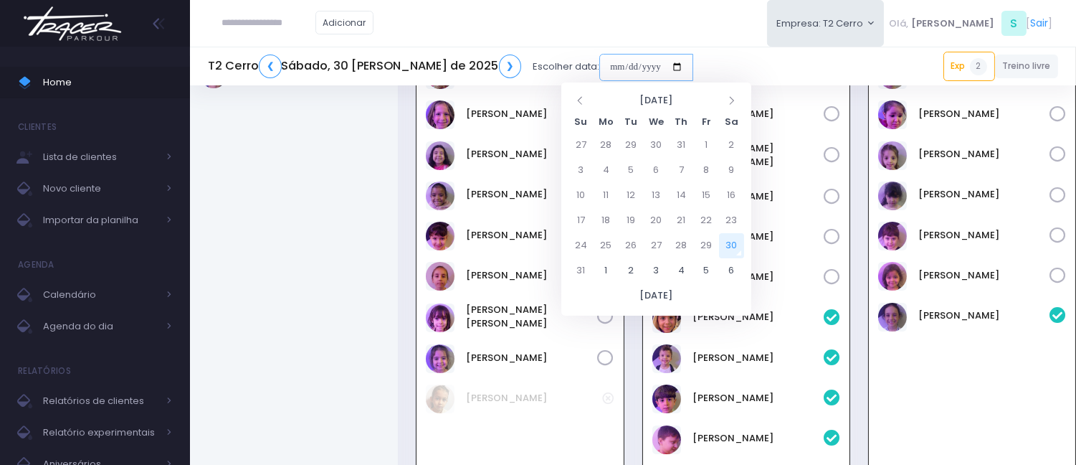
click at [600, 59] on input "date" at bounding box center [647, 67] width 94 height 27
click at [655, 263] on td "3" at bounding box center [656, 270] width 25 height 25
type input "**********"
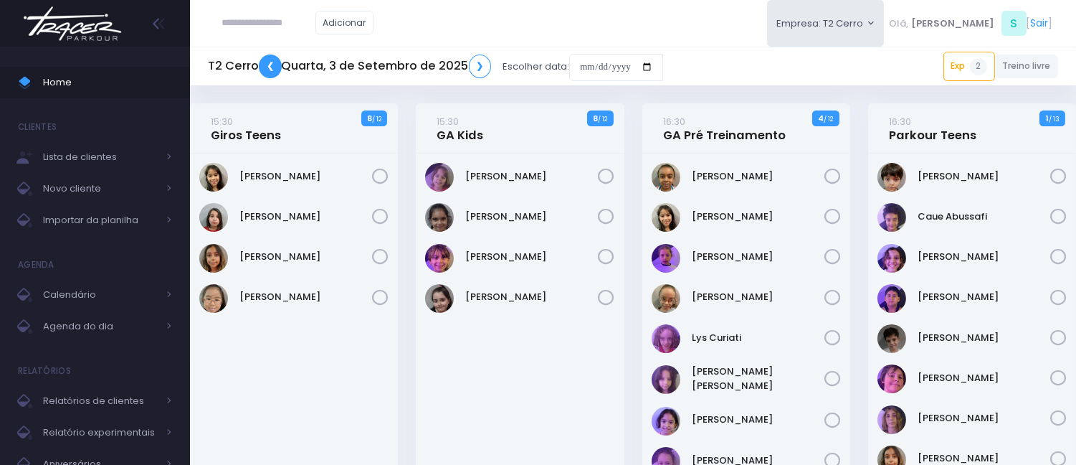
click at [270, 70] on link "❮" at bounding box center [270, 67] width 23 height 24
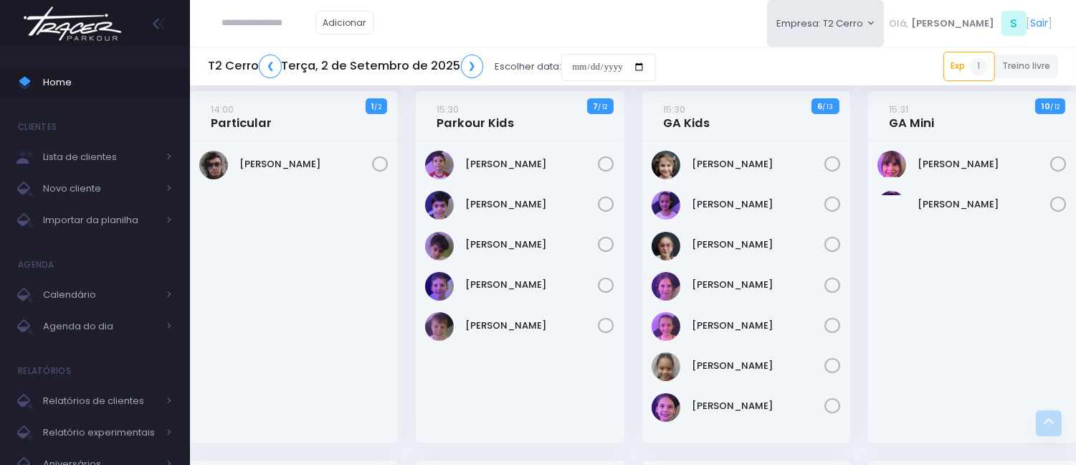
scroll to position [478, 0]
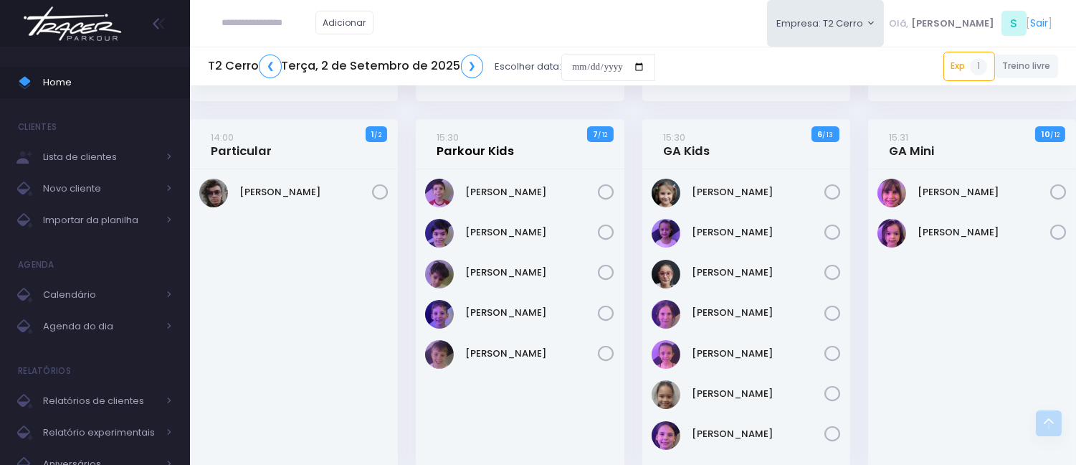
click at [483, 135] on link "15:30 Parkour Kids" at bounding box center [475, 144] width 77 height 29
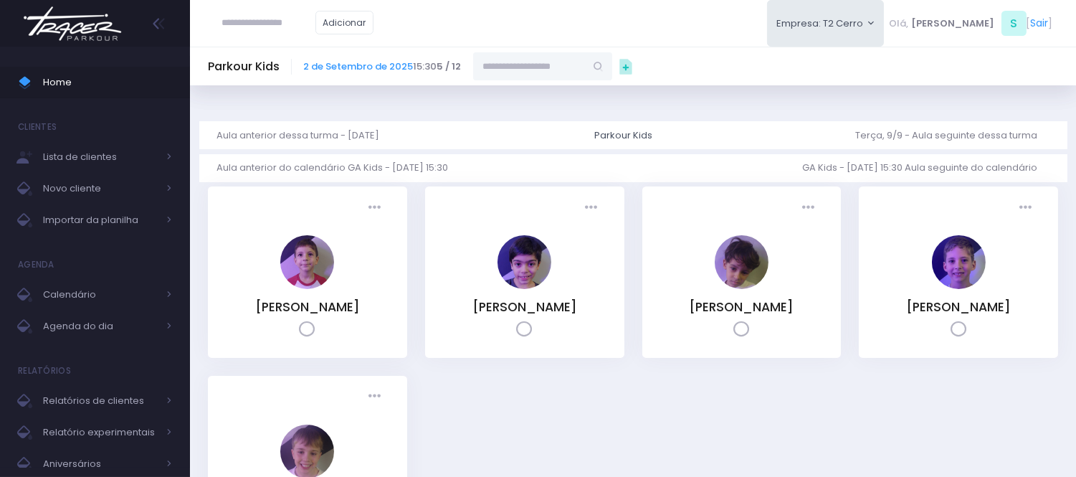
click at [497, 47] on div "Parkour Kids [DATE] 15:30 5 / 12" at bounding box center [633, 66] width 886 height 39
click at [500, 51] on div "Parkour Kids [DATE] 15:30 5 / 12" at bounding box center [633, 66] width 886 height 39
click at [502, 61] on input "text" at bounding box center [529, 65] width 112 height 27
paste input "*********"
click at [555, 99] on span "leokpvannys@gmail.com" at bounding box center [543, 112] width 83 height 26
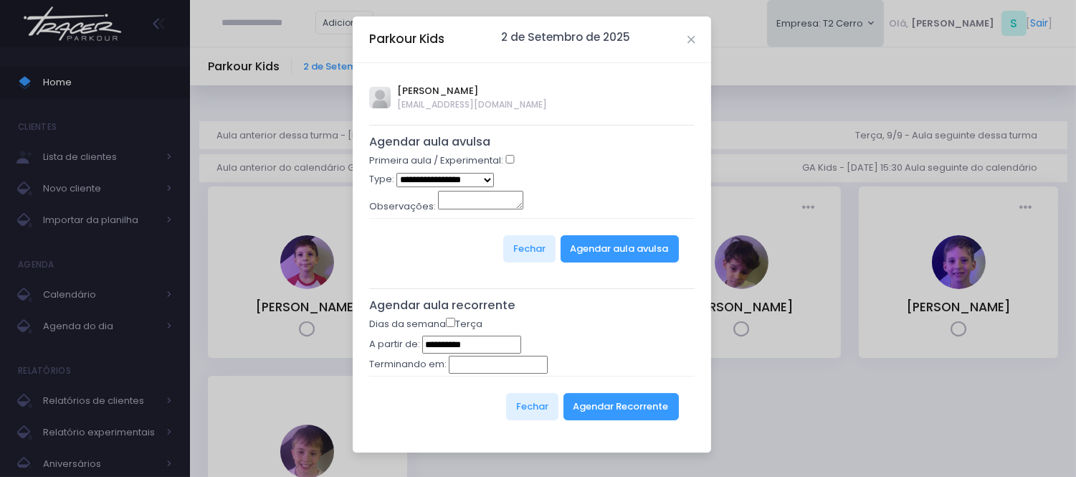
type input "**********"
select select "*"
click at [600, 245] on button "Agendar aula avulsa" at bounding box center [620, 248] width 118 height 27
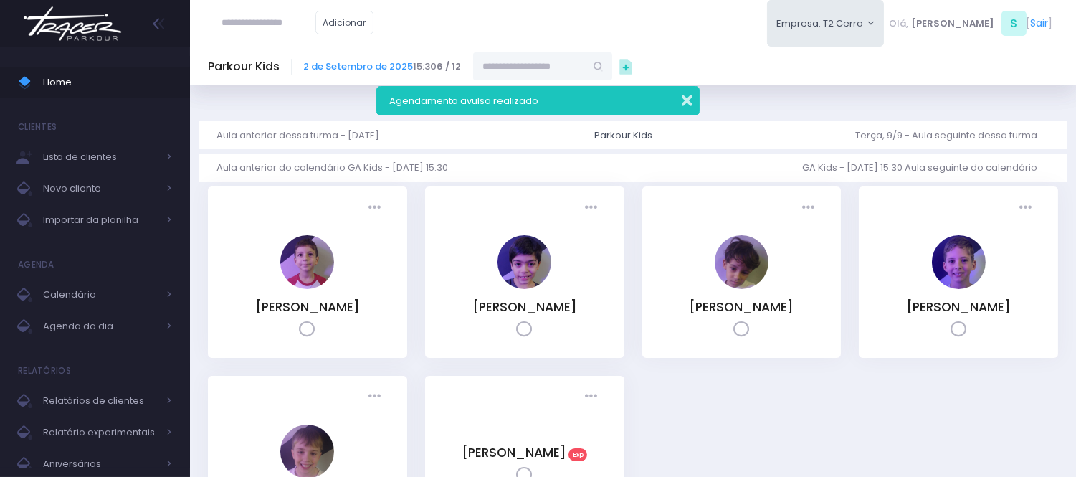
click at [679, 94] on button "button" at bounding box center [677, 98] width 29 height 16
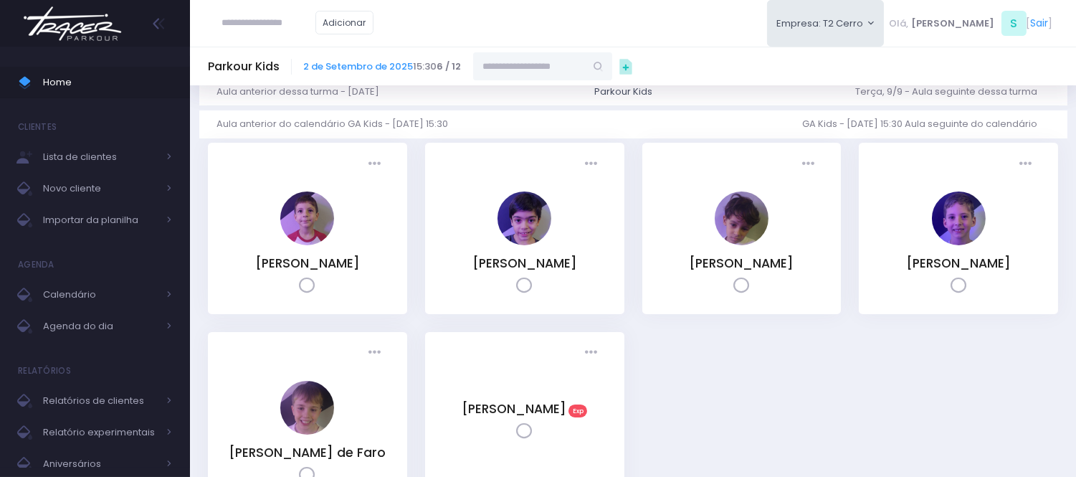
scroll to position [80, 0]
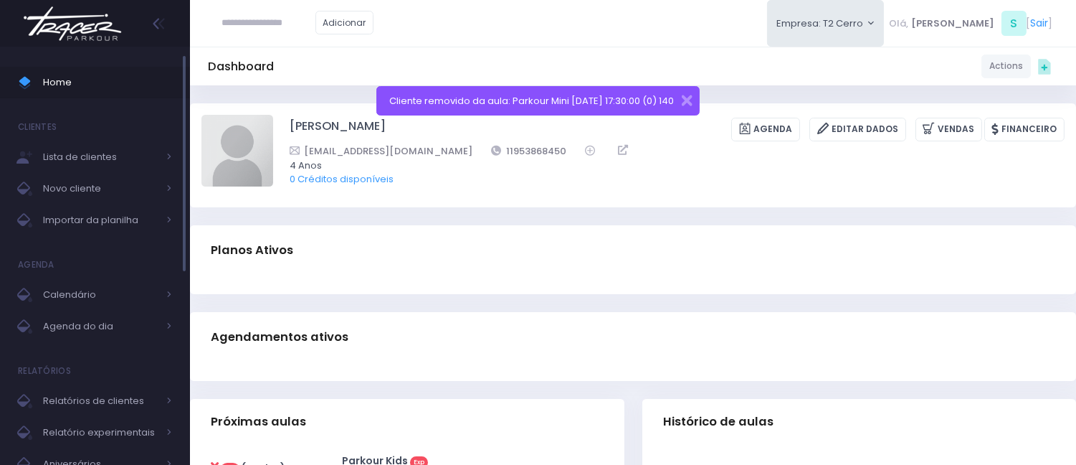
click at [90, 72] on link "Home" at bounding box center [95, 83] width 190 height 32
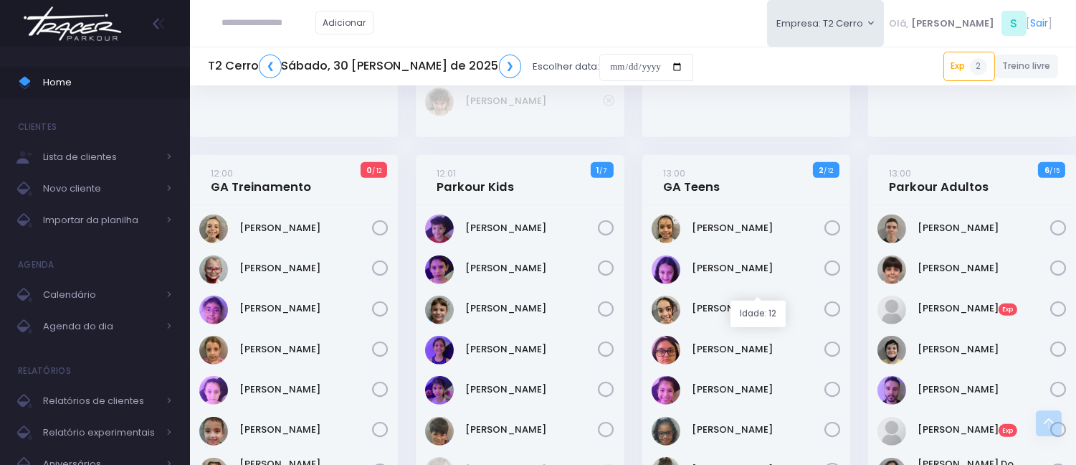
scroll to position [1617, 0]
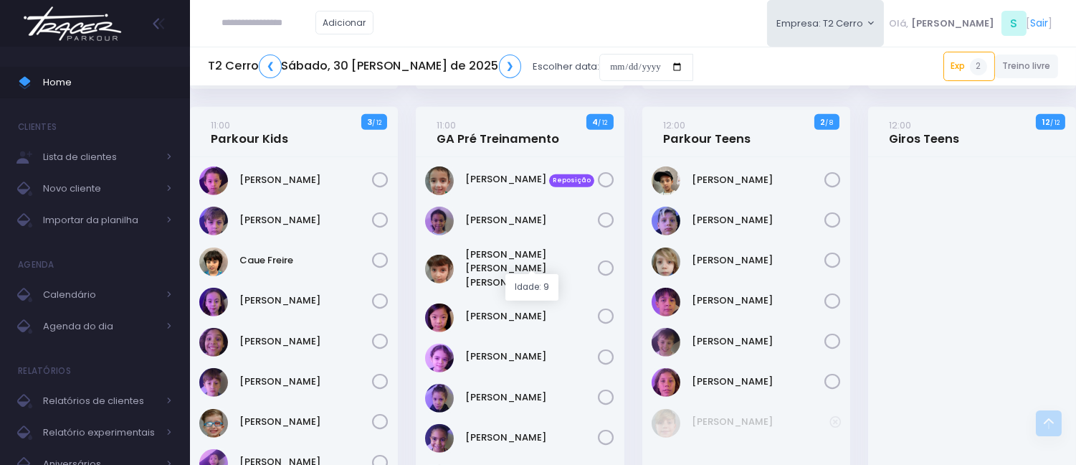
scroll to position [980, 0]
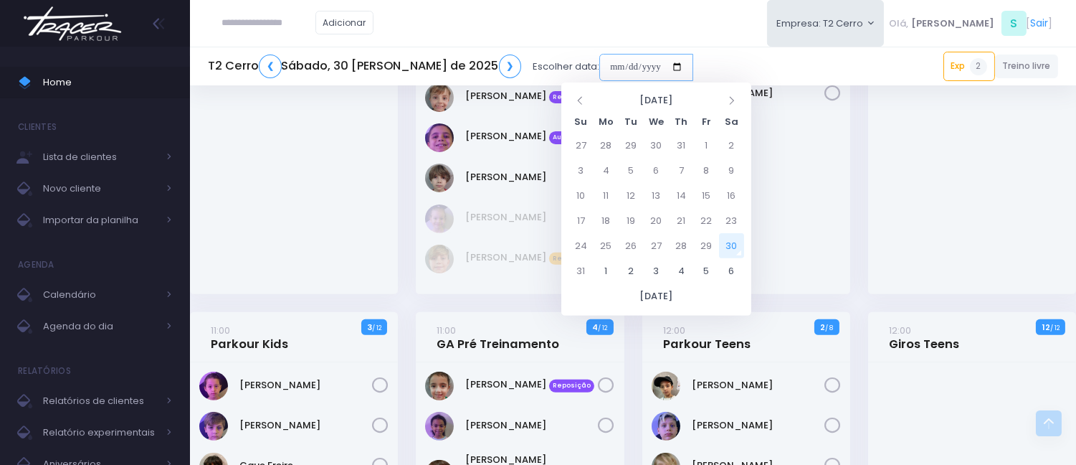
click at [600, 66] on input "date" at bounding box center [647, 67] width 94 height 27
click at [734, 245] on td "30" at bounding box center [731, 245] width 25 height 25
type input "**********"
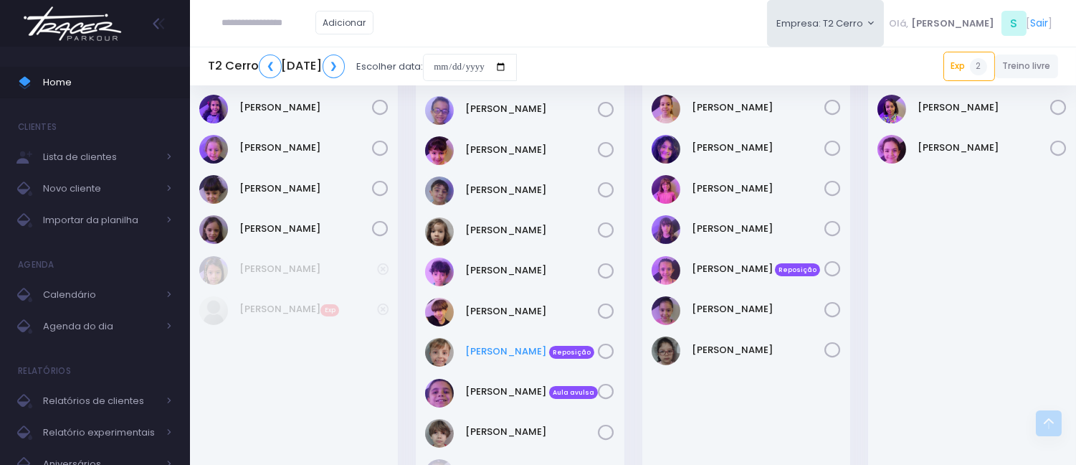
scroll to position [797, 0]
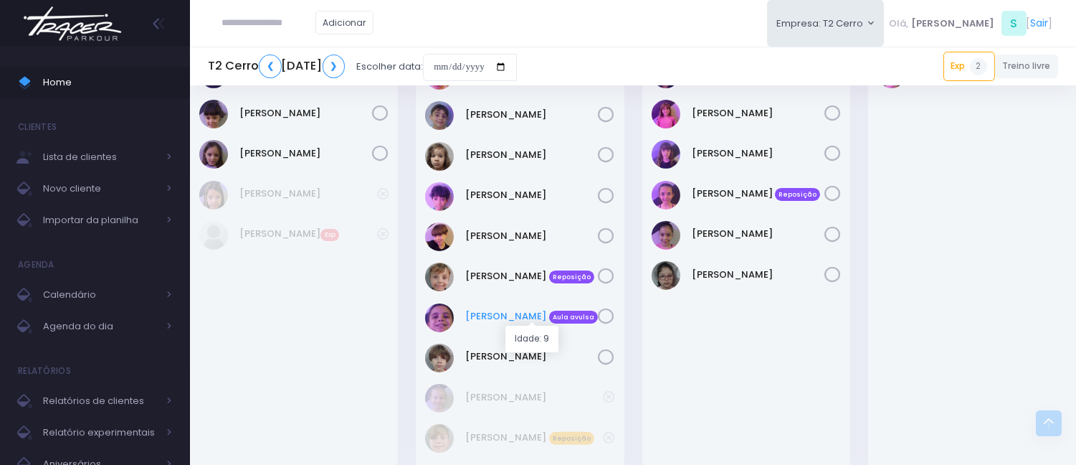
click at [485, 320] on link "Pedro Bião Aula avulsa" at bounding box center [532, 316] width 133 height 14
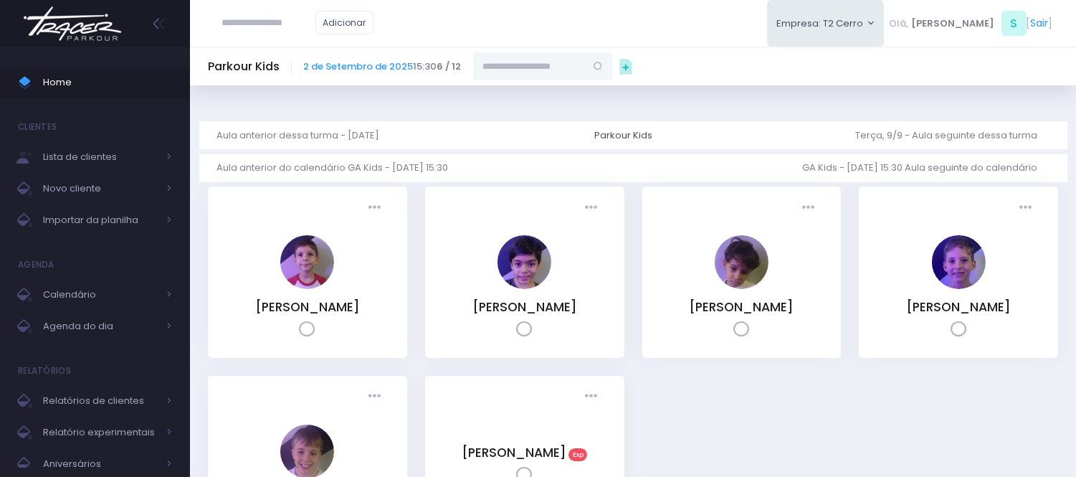
drag, startPoint x: 739, startPoint y: 18, endPoint x: 727, endPoint y: 24, distance: 13.5
click at [739, 18] on div "Adicionar Empresa: T2 Cerro [GEOGRAPHIC_DATA][MEDICAL_DATA], S [" at bounding box center [633, 23] width 886 height 47
click at [105, 79] on span "Home" at bounding box center [107, 82] width 129 height 19
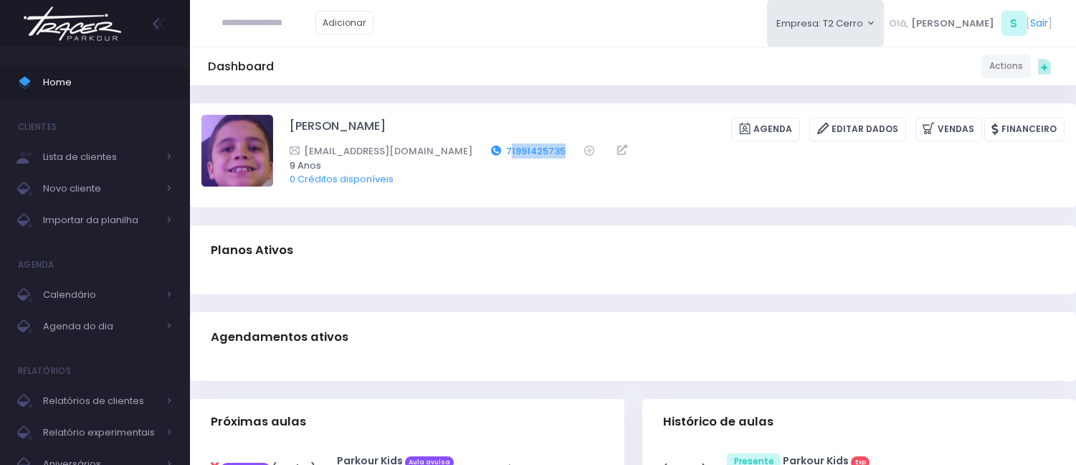
drag, startPoint x: 540, startPoint y: 149, endPoint x: 479, endPoint y: 148, distance: 61.0
click at [479, 148] on div "dayanaazevedo@uol.com.br 71991425735" at bounding box center [668, 150] width 757 height 15
click at [509, 111] on div "Pedro Bião Agenda Editar Dados Vendas Financeiro 71991425735 9 Anos" at bounding box center [633, 155] width 886 height 104
drag, startPoint x: 534, startPoint y: 145, endPoint x: 470, endPoint y: 154, distance: 64.5
click at [470, 154] on div "dayanaazevedo@uol.com.br 71991425735" at bounding box center [668, 150] width 757 height 15
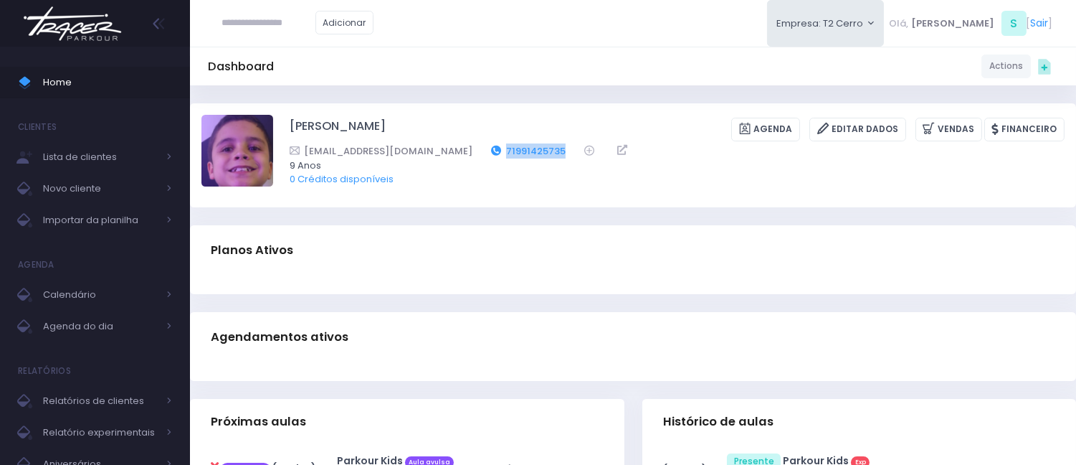
copy link "71991425735"
click at [67, 84] on span "Home" at bounding box center [107, 82] width 129 height 19
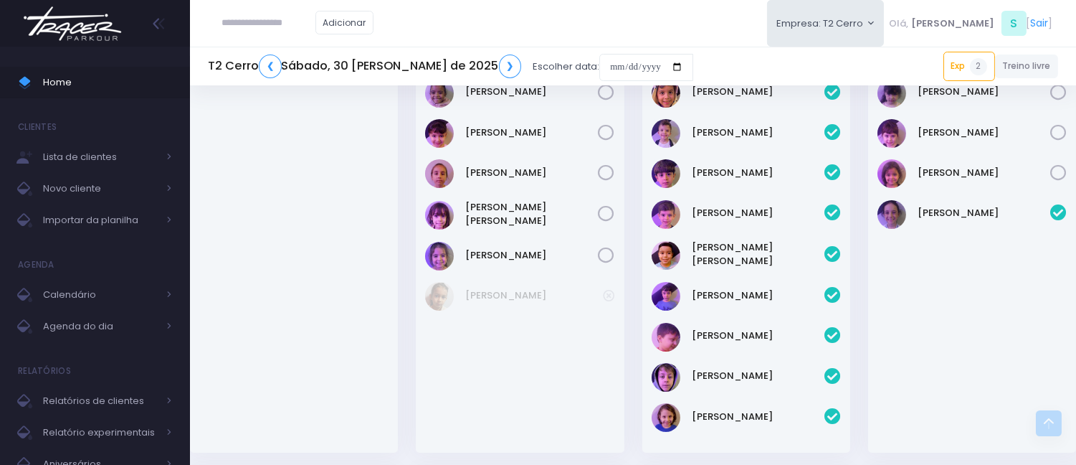
scroll to position [196, 0]
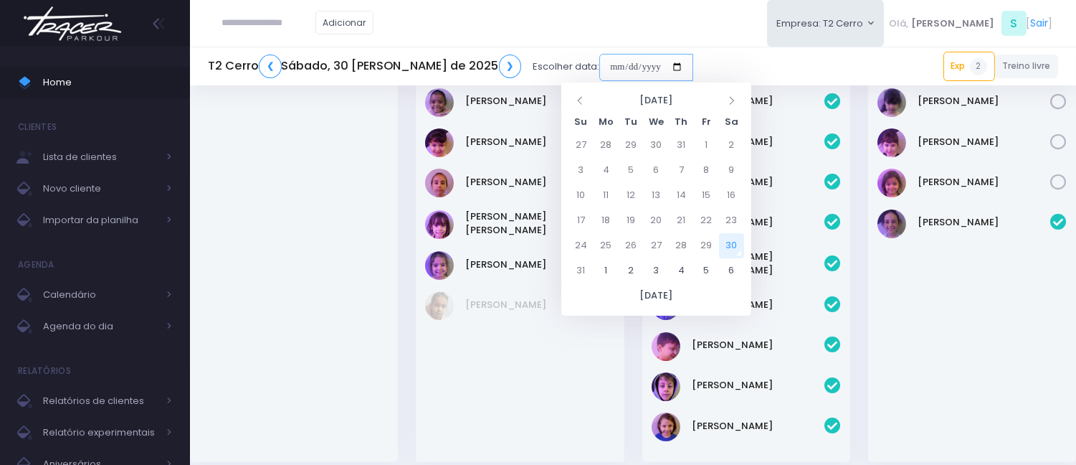
click at [600, 66] on input "date" at bounding box center [647, 67] width 94 height 27
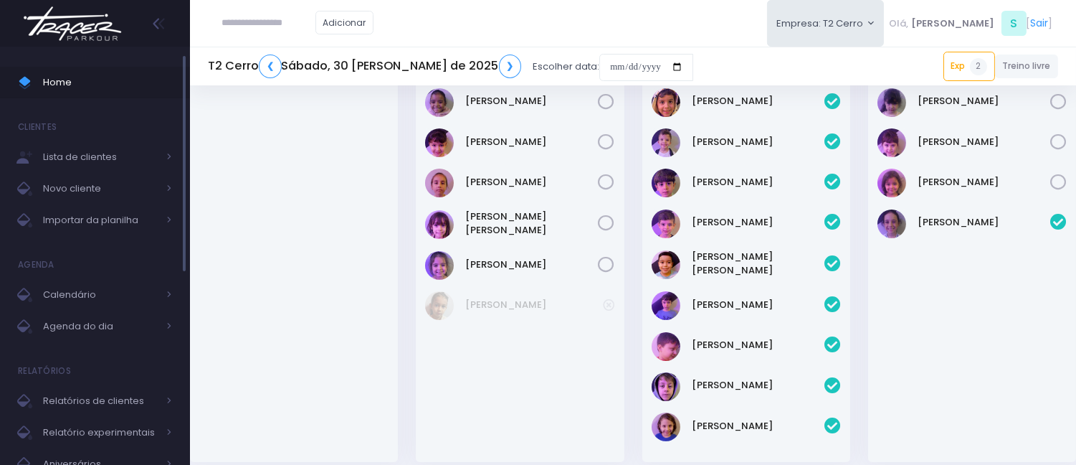
click at [116, 77] on span "Home" at bounding box center [107, 82] width 129 height 19
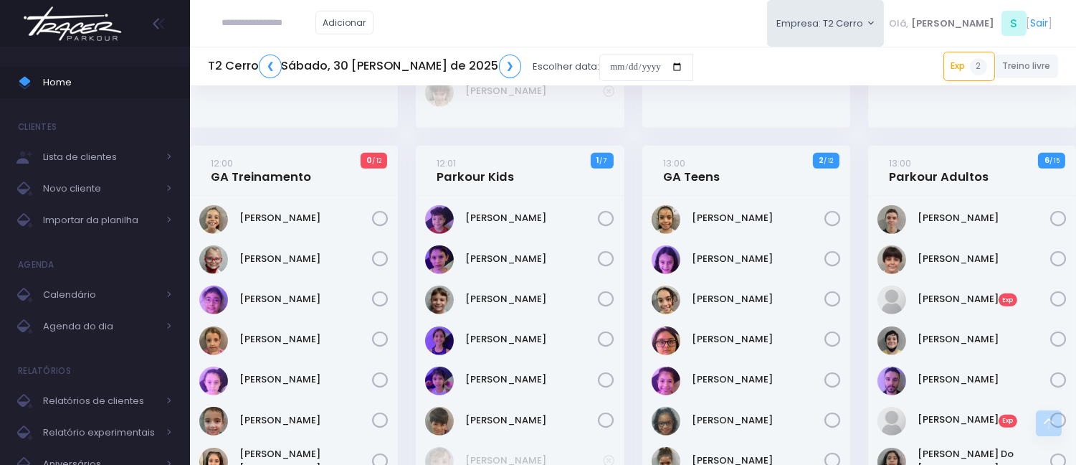
scroll to position [1766, 0]
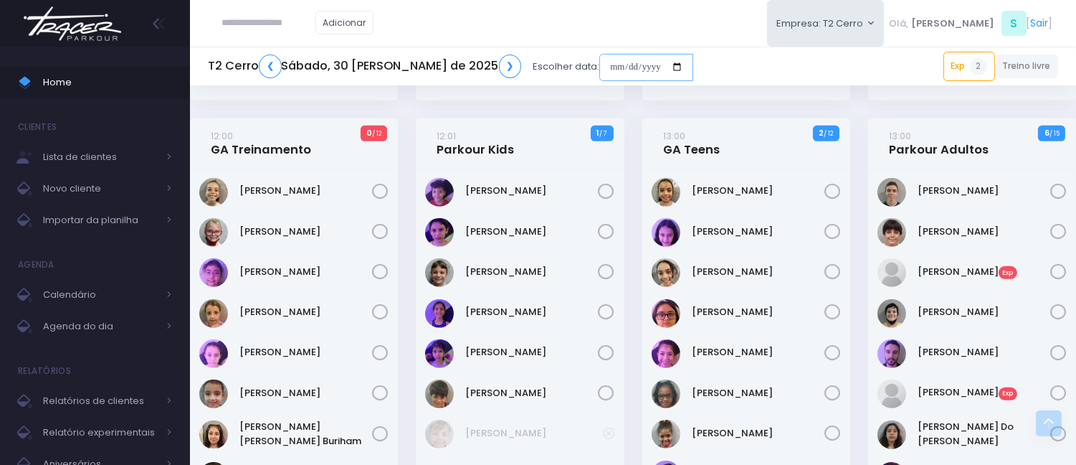
click at [600, 63] on input "date" at bounding box center [647, 67] width 94 height 27
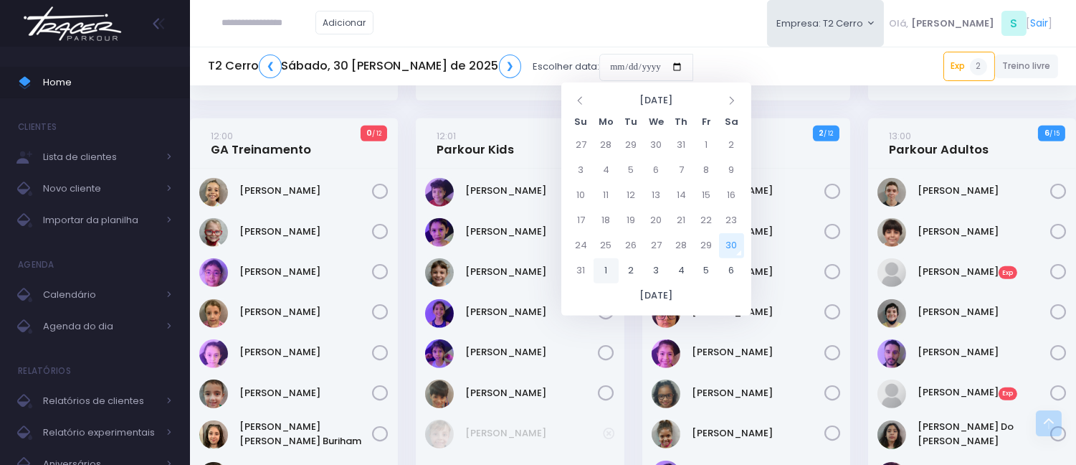
click at [607, 270] on td "1" at bounding box center [606, 270] width 25 height 25
type input "**********"
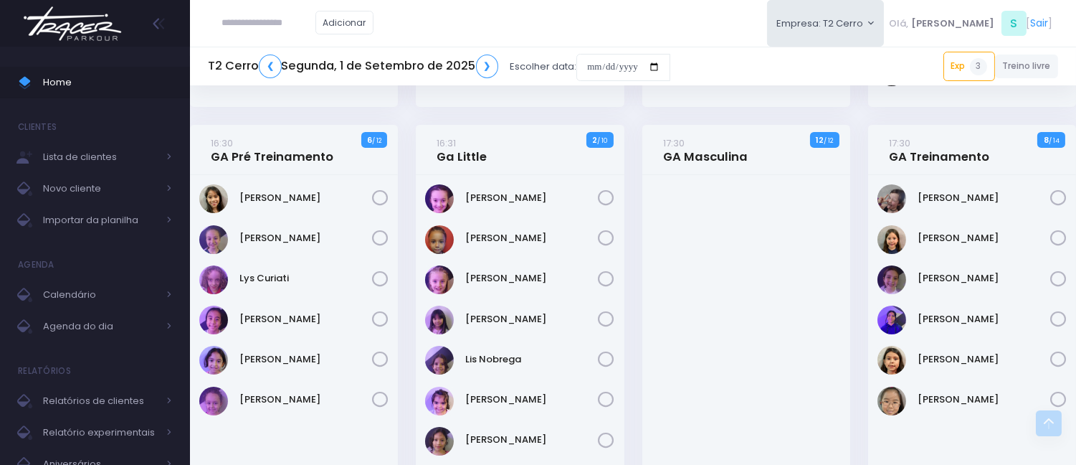
scroll to position [239, 0]
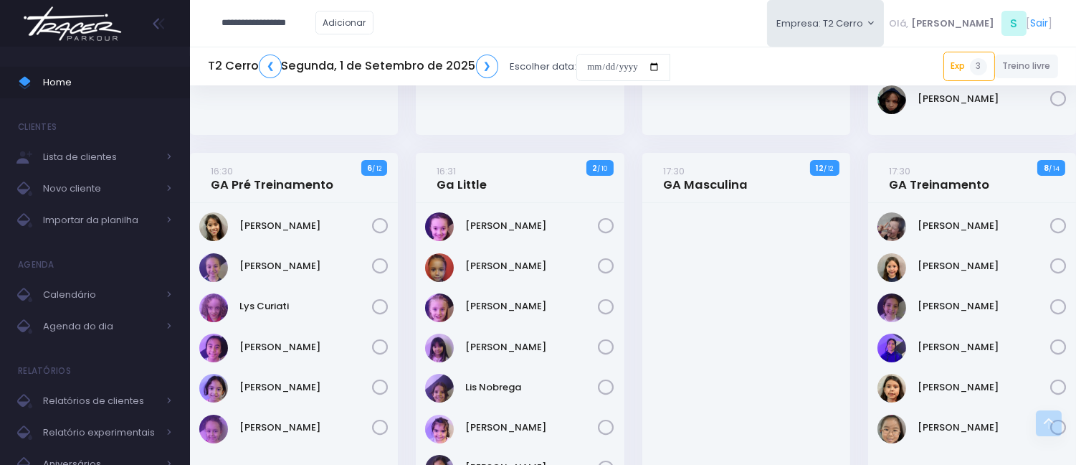
type input "**********"
click input "submit" at bounding box center [0, 0] width 0 height 0
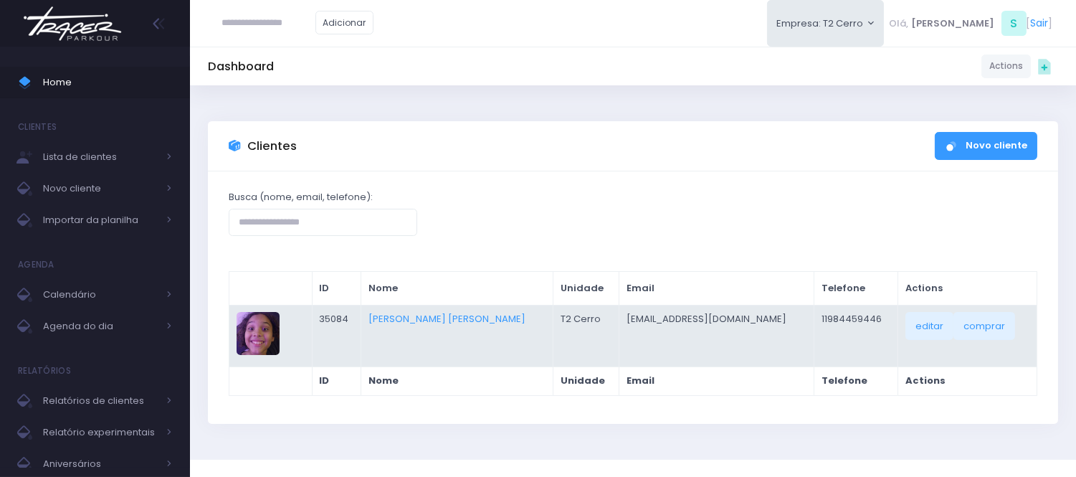
click at [425, 325] on td "[PERSON_NAME] [PERSON_NAME]" at bounding box center [457, 336] width 192 height 62
click at [428, 318] on link "[PERSON_NAME] [PERSON_NAME]" at bounding box center [447, 319] width 157 height 14
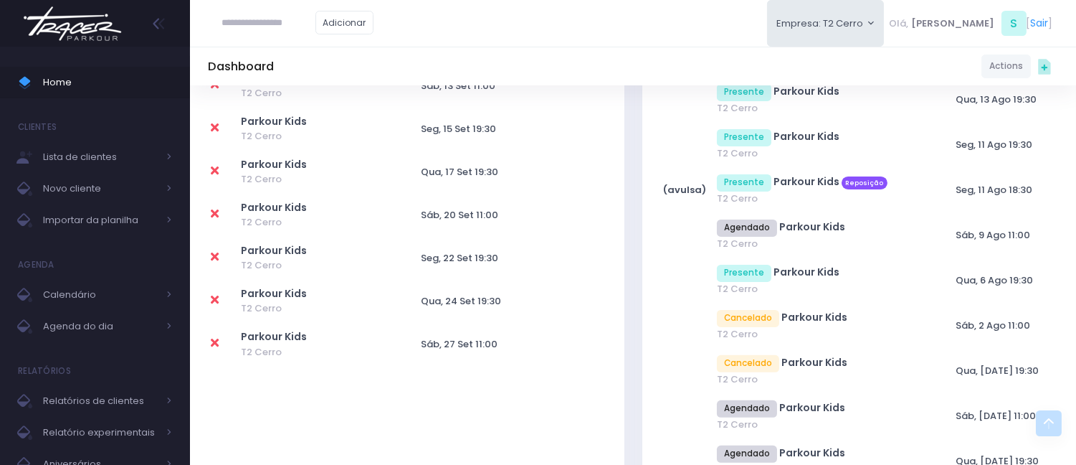
scroll to position [956, 0]
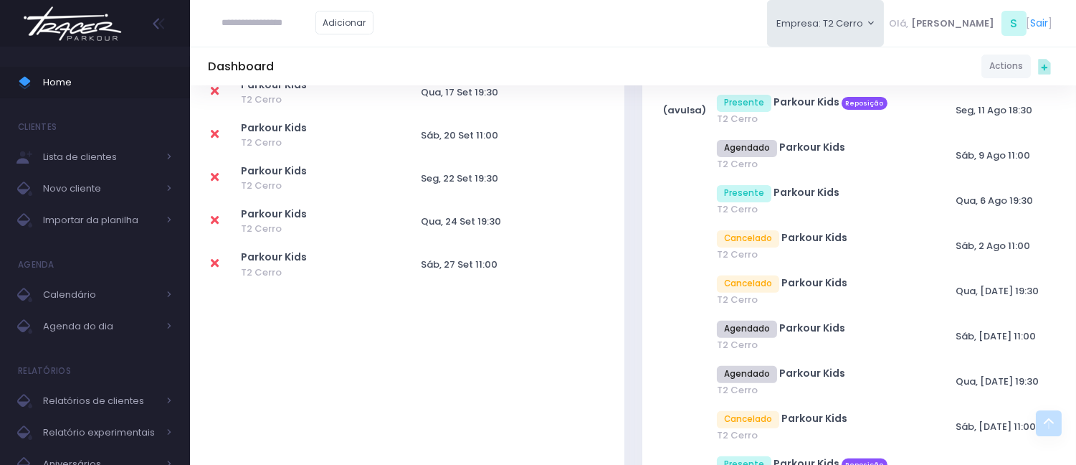
drag, startPoint x: 669, startPoint y: 129, endPoint x: 0, endPoint y: 34, distance: 675.7
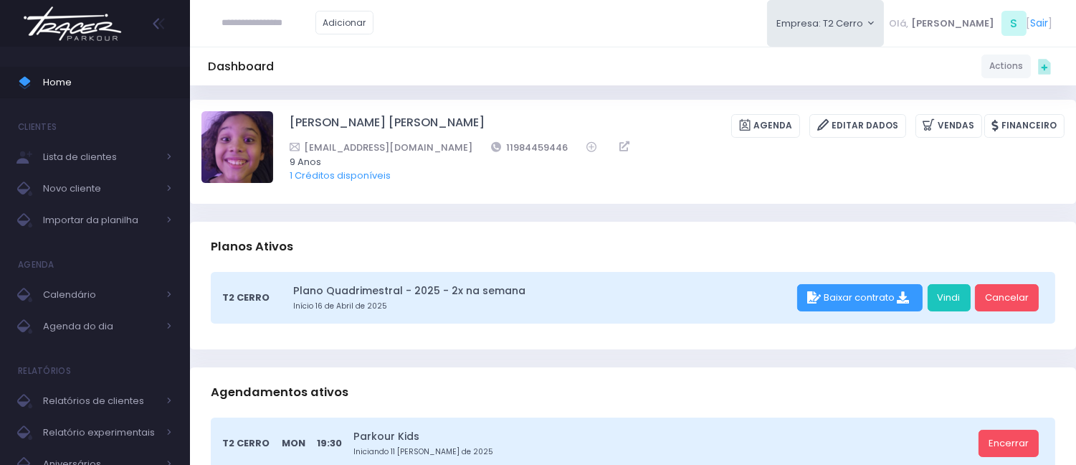
scroll to position [0, 0]
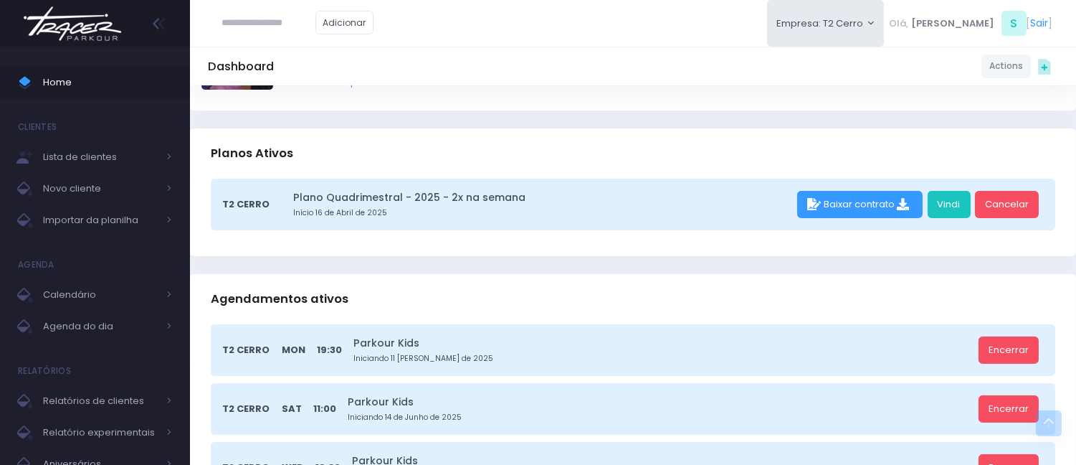
scroll to position [80, 0]
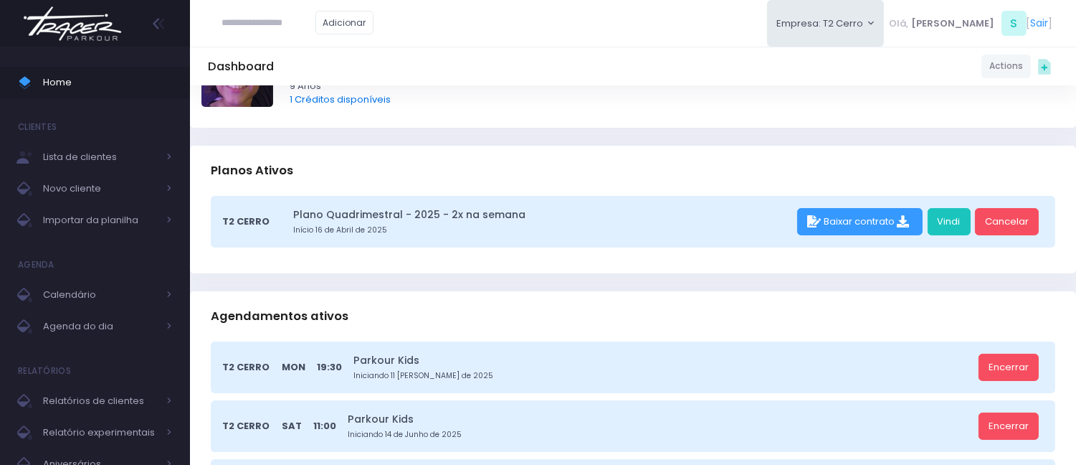
click at [340, 97] on link "1 Créditos disponíveis" at bounding box center [340, 100] width 101 height 14
click at [367, 98] on link "1 Créditos disponíveis" at bounding box center [340, 100] width 101 height 14
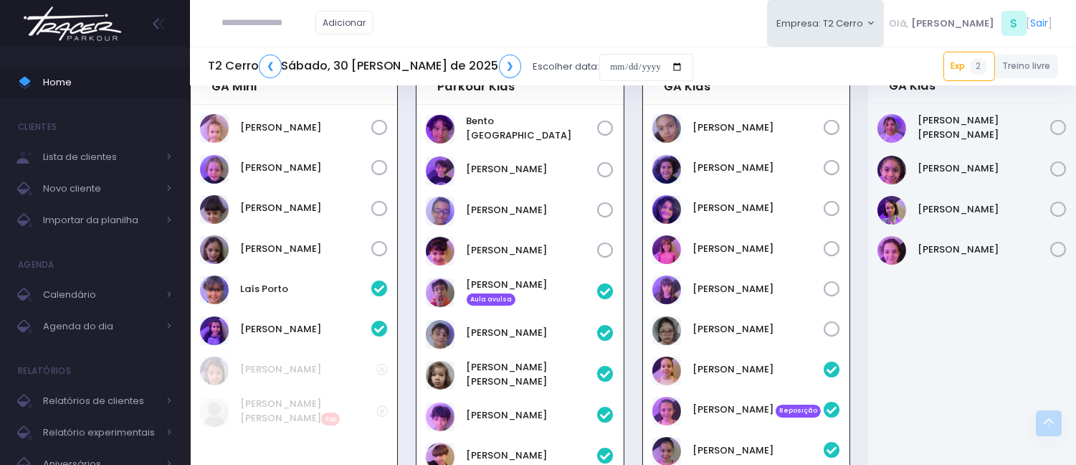
scroll to position [594, 0]
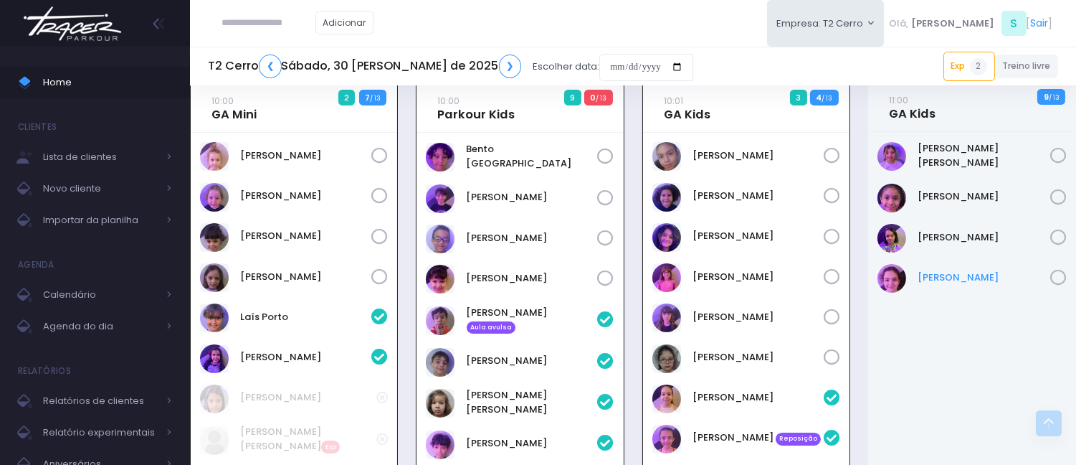
click at [944, 273] on link "Sofia Cavalcanti" at bounding box center [984, 277] width 133 height 14
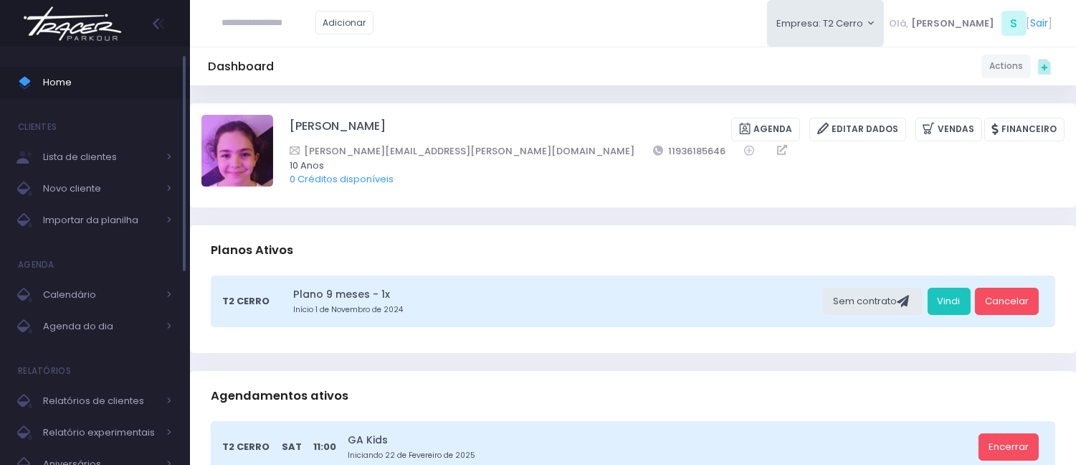
click at [87, 76] on span "Home" at bounding box center [107, 82] width 129 height 19
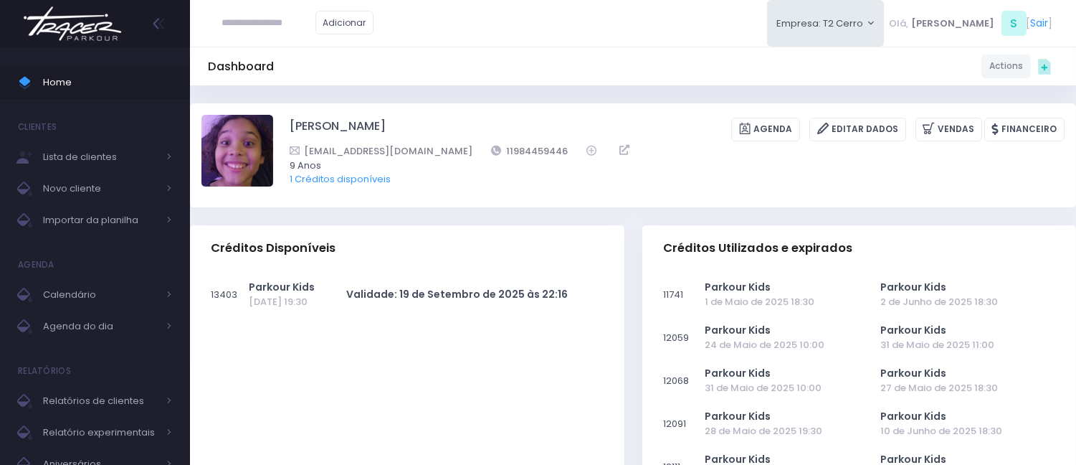
click at [282, 7] on div "Adicionar" at bounding box center [298, 23] width 180 height 46
click at [282, 17] on input "text" at bounding box center [268, 22] width 93 height 27
type input "**********"
click at [295, 54] on link "[PERSON_NAME]" at bounding box center [290, 49] width 81 height 14
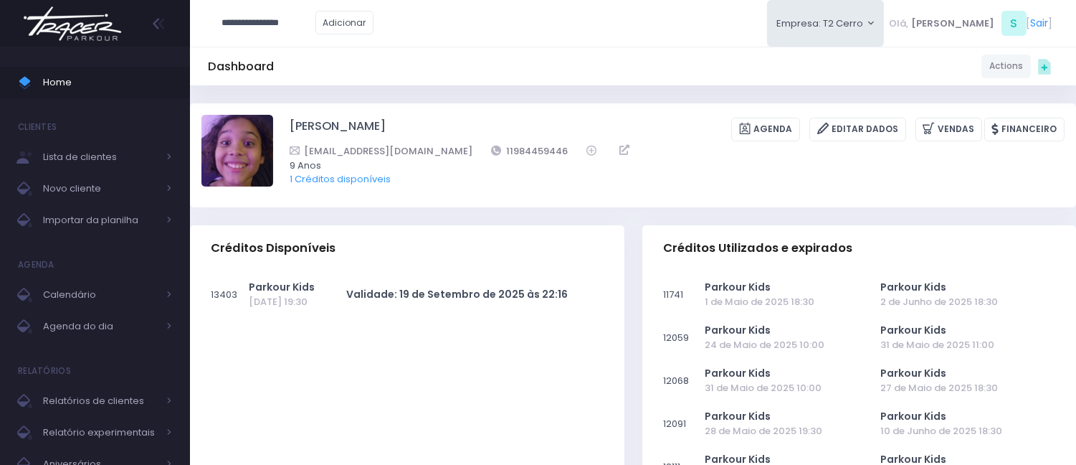
type input "**********"
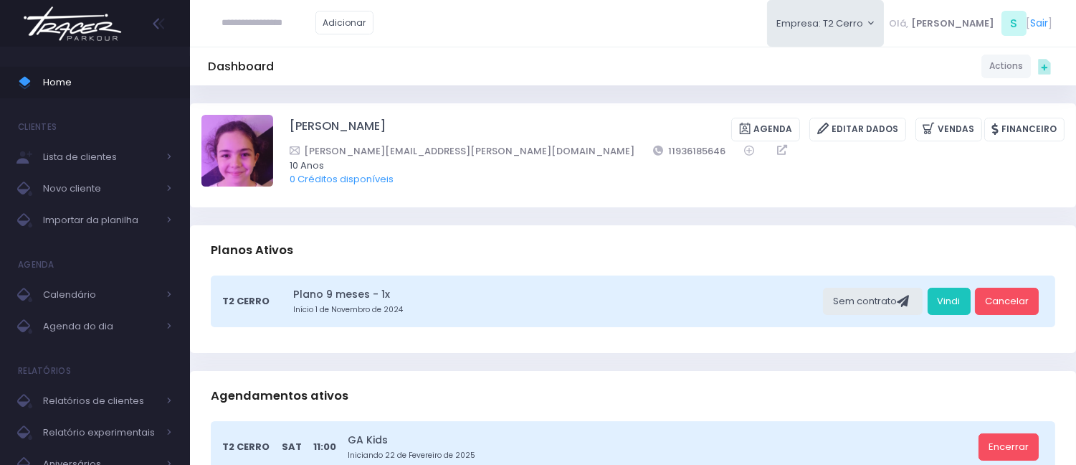
click at [299, 16] on input "text" at bounding box center [268, 22] width 93 height 27
type input "**********"
click input "submit" at bounding box center [0, 0] width 0 height 0
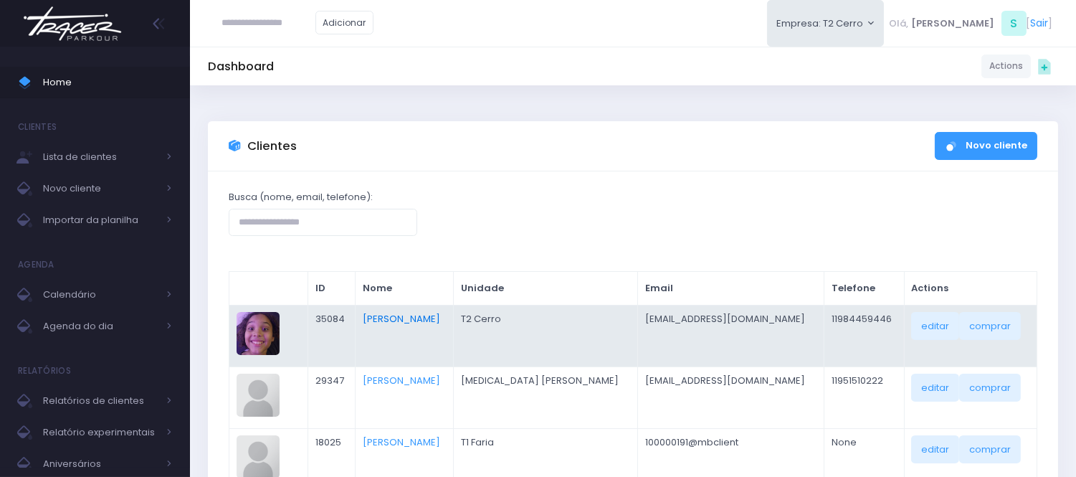
click at [399, 313] on link "[PERSON_NAME]" at bounding box center [401, 319] width 77 height 14
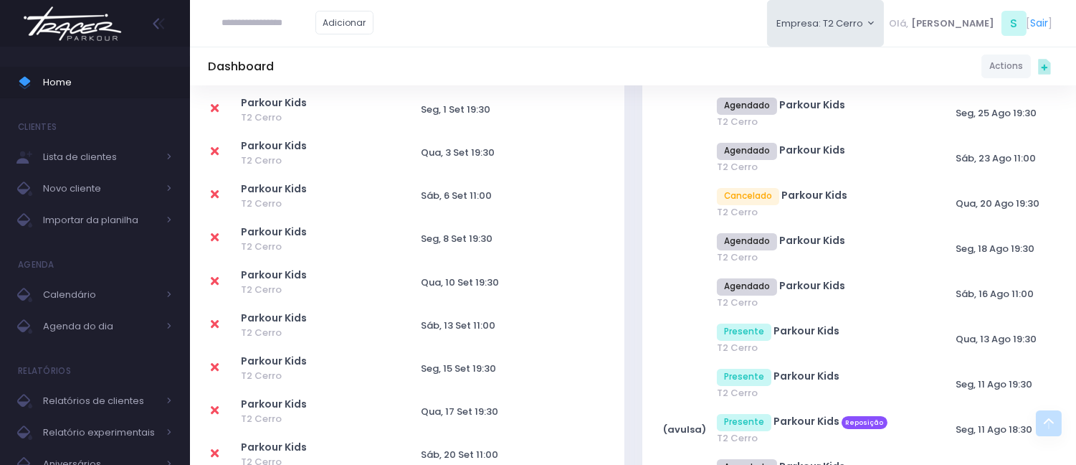
scroll to position [557, 0]
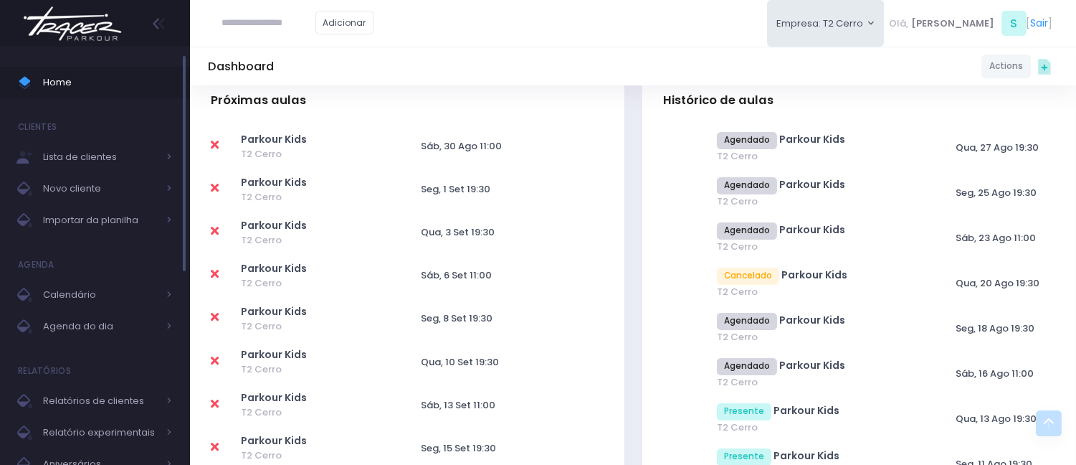
click at [83, 81] on span "Home" at bounding box center [107, 82] width 129 height 19
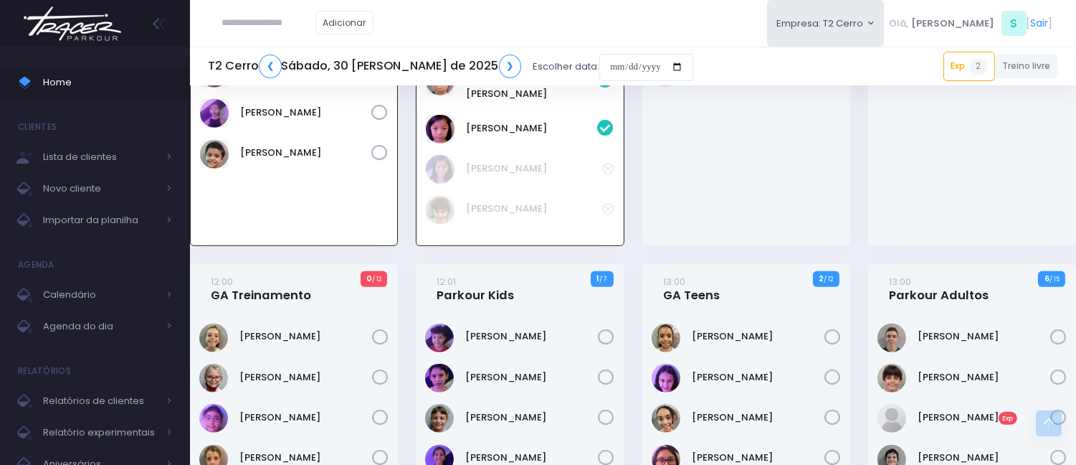
scroll to position [1630, 0]
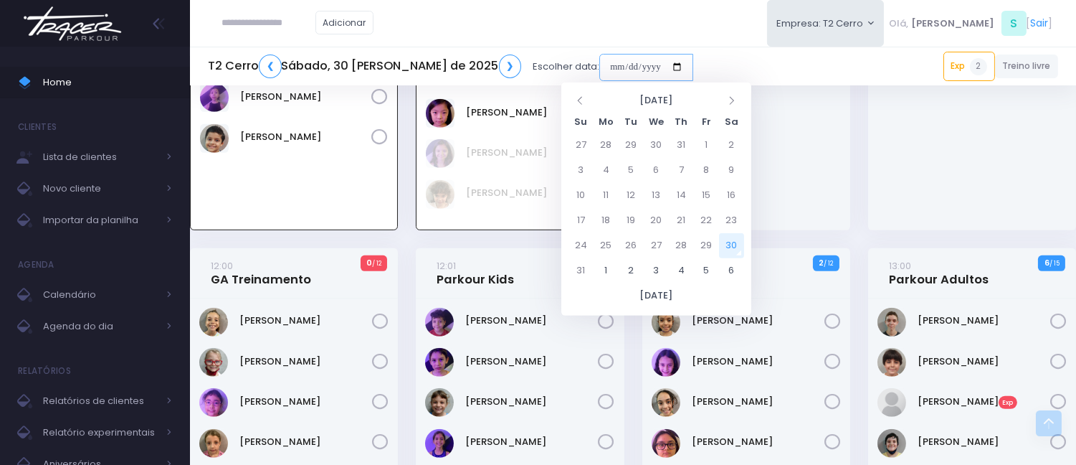
drag, startPoint x: 577, startPoint y: 72, endPoint x: 584, endPoint y: 82, distance: 12.5
click at [600, 70] on input "date" at bounding box center [647, 67] width 94 height 27
click at [612, 265] on td "1" at bounding box center [606, 270] width 25 height 25
type input "**********"
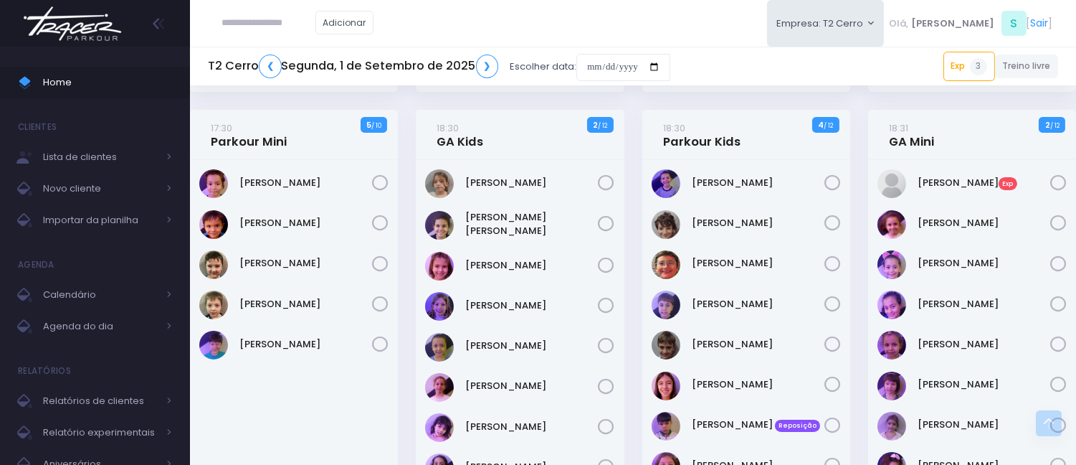
scroll to position [717, 0]
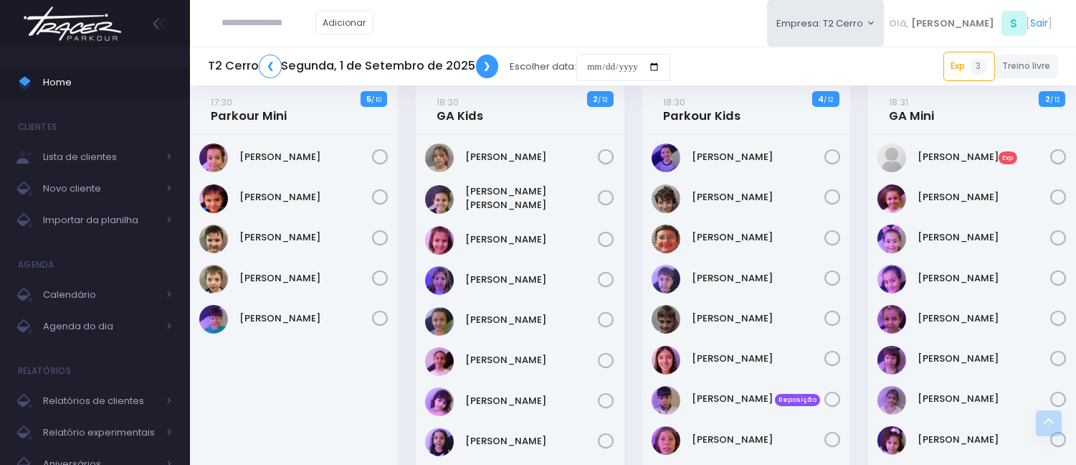
click at [483, 57] on link "❯" at bounding box center [487, 67] width 23 height 24
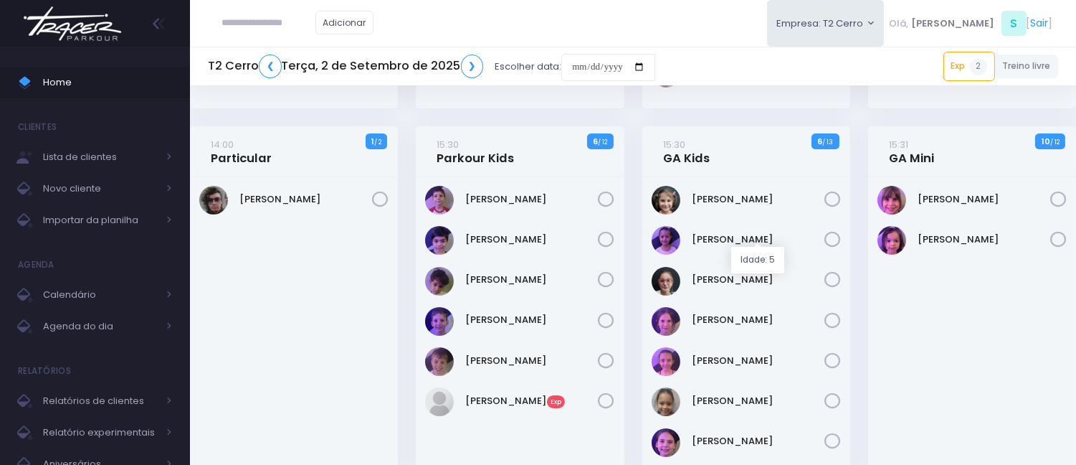
scroll to position [478, 0]
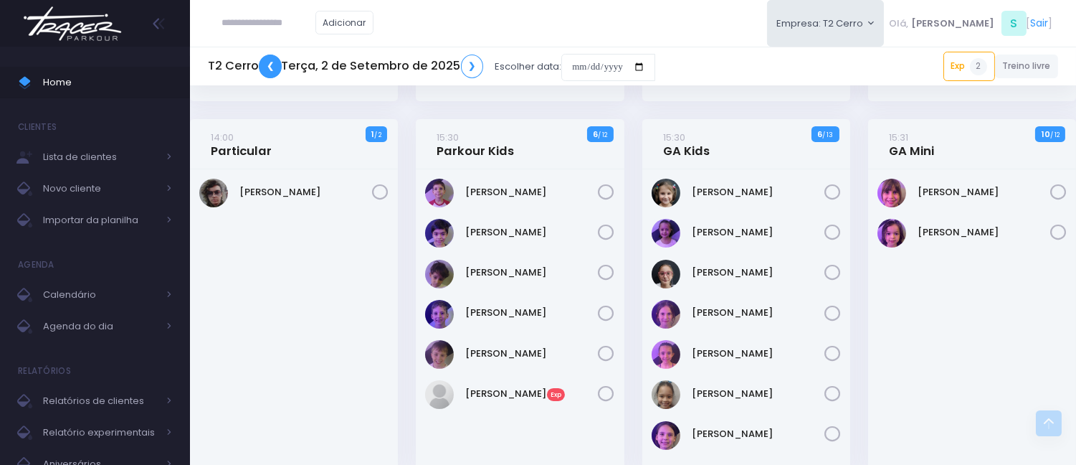
click at [265, 67] on link "❮" at bounding box center [270, 67] width 23 height 24
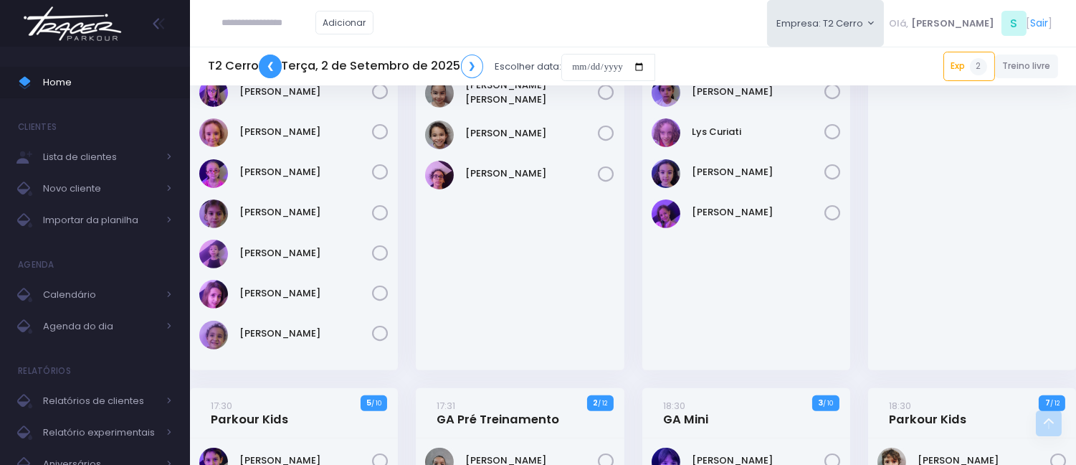
scroll to position [1115, 0]
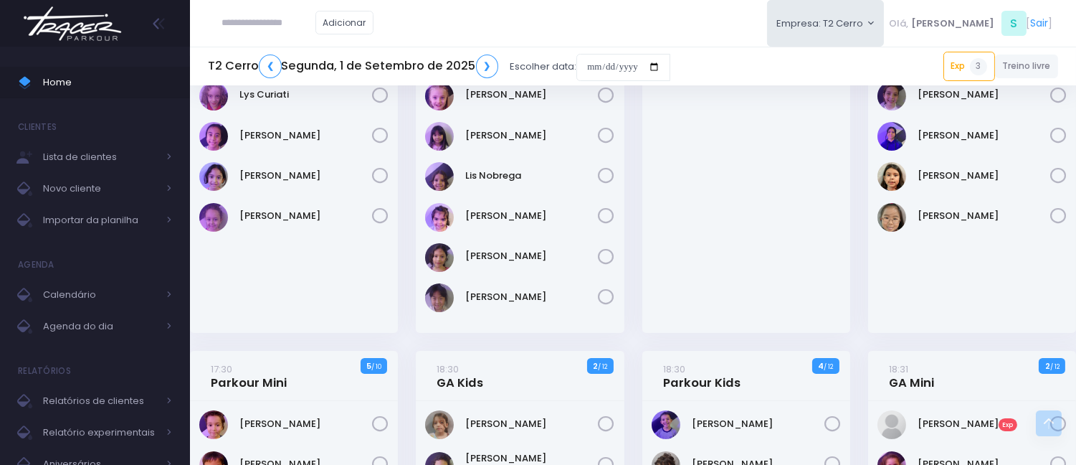
scroll to position [637, 0]
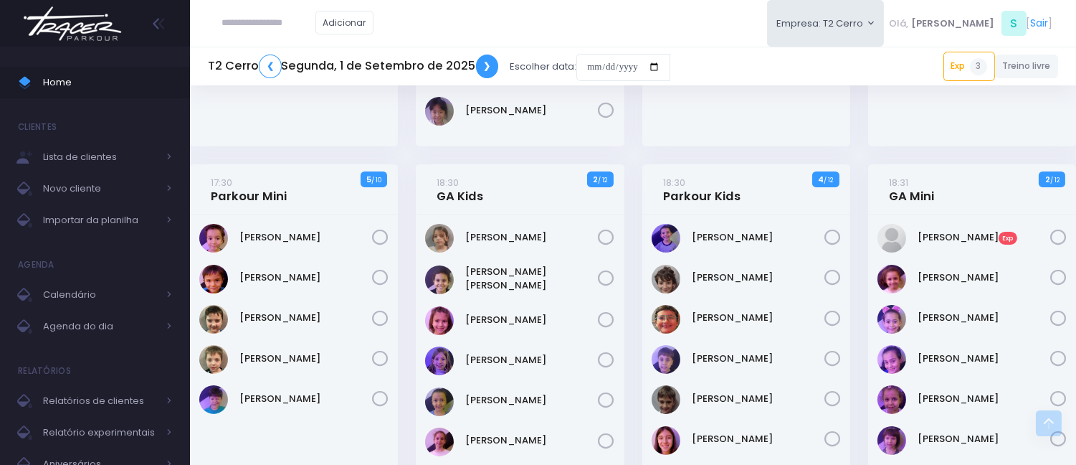
click at [480, 62] on link "❯" at bounding box center [487, 67] width 23 height 24
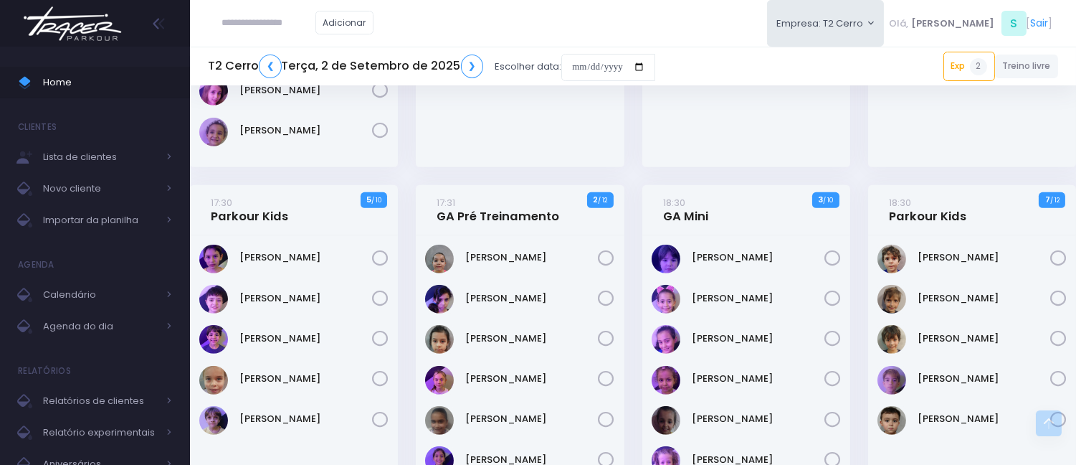
scroll to position [1195, 0]
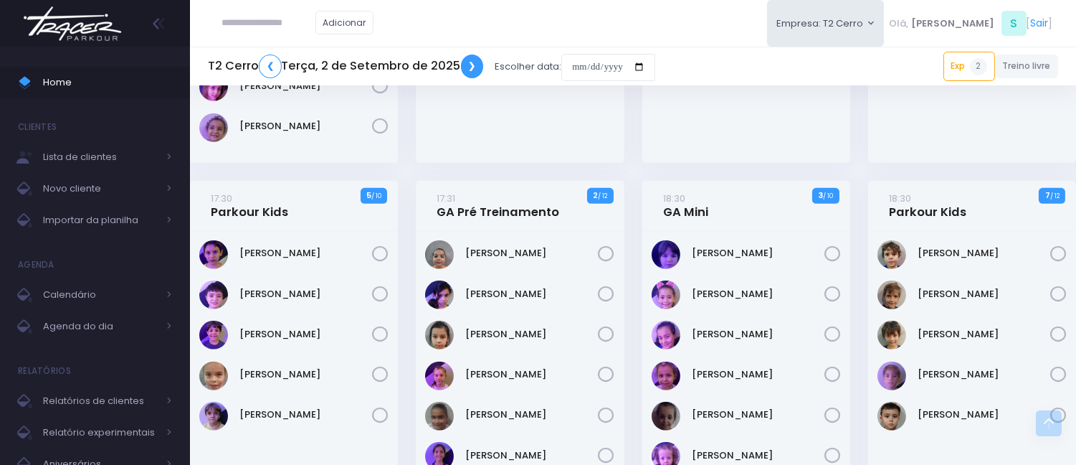
click at [466, 62] on link "❯" at bounding box center [472, 67] width 23 height 24
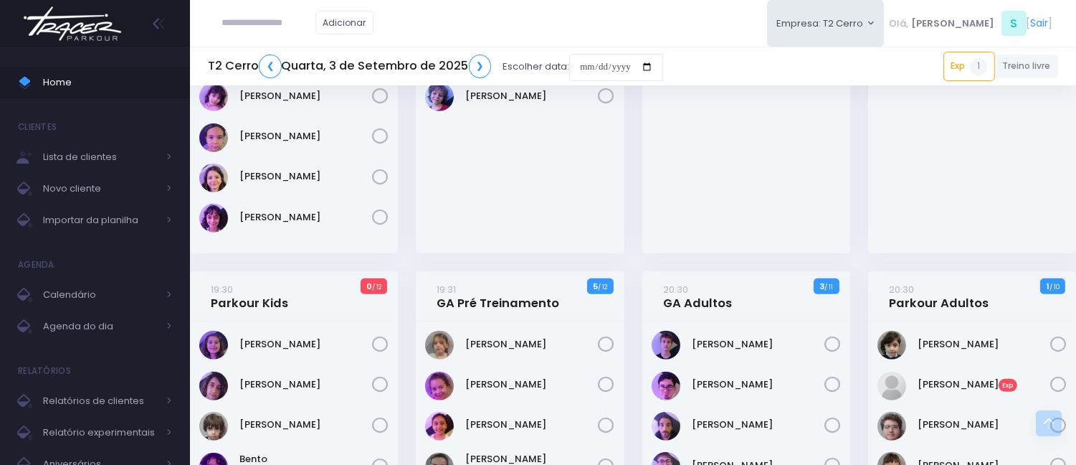
scroll to position [1274, 0]
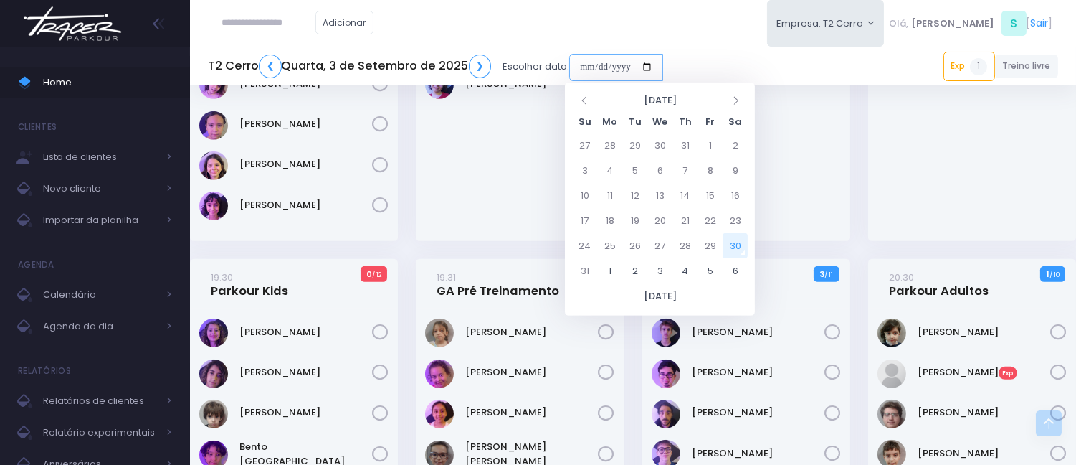
click at [579, 54] on input "date" at bounding box center [616, 67] width 94 height 27
click at [735, 268] on td "6" at bounding box center [735, 270] width 25 height 25
type input "**********"
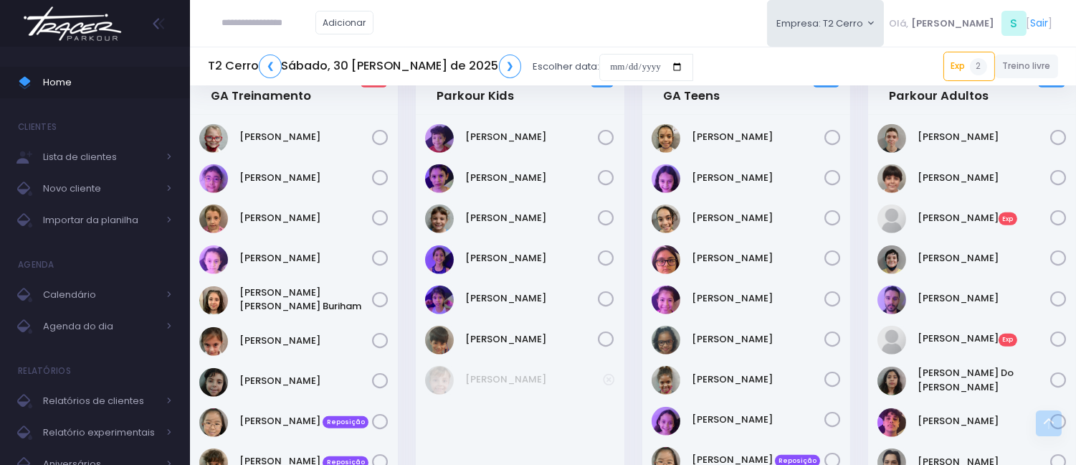
scroll to position [1753, 0]
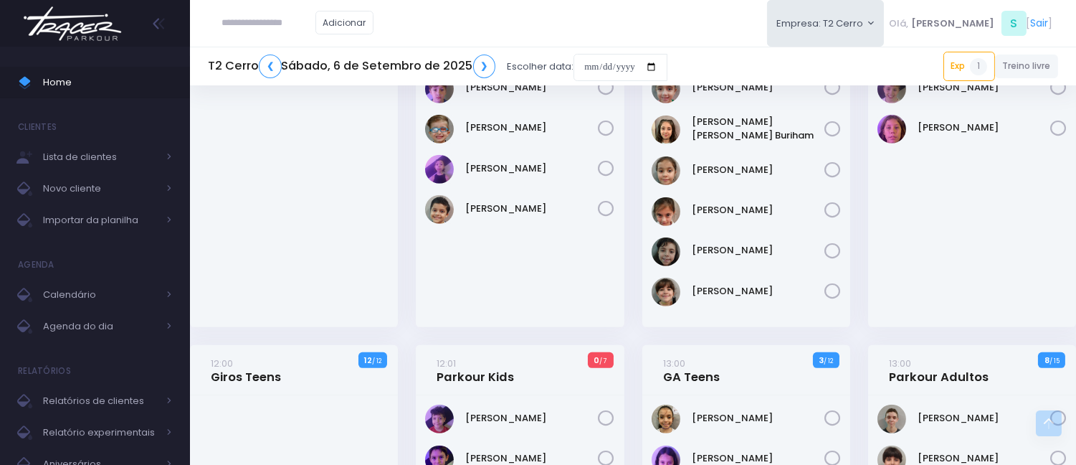
scroll to position [1354, 0]
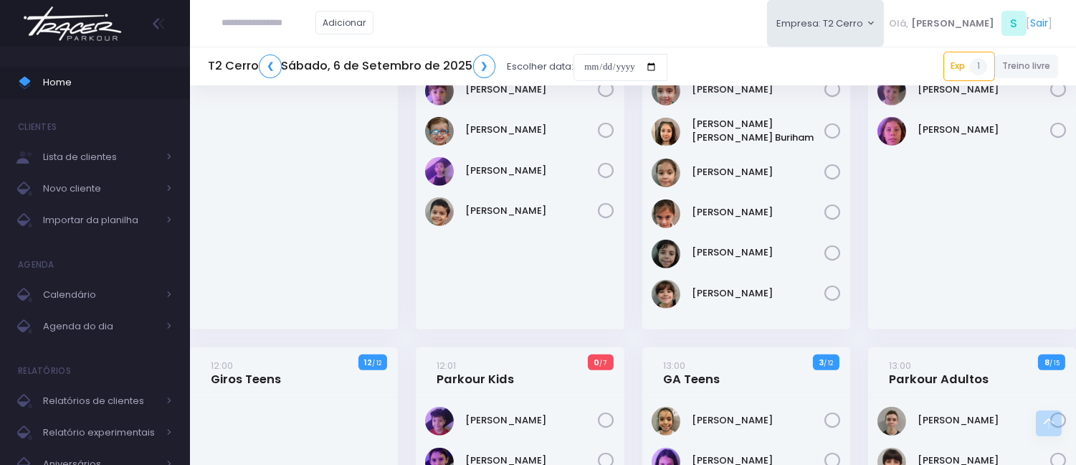
click at [273, 9] on input "text" at bounding box center [268, 22] width 93 height 27
paste input "**********"
click at [253, 19] on input "**********" at bounding box center [268, 22] width 93 height 27
type input "*********"
click input "submit" at bounding box center [0, 0] width 0 height 0
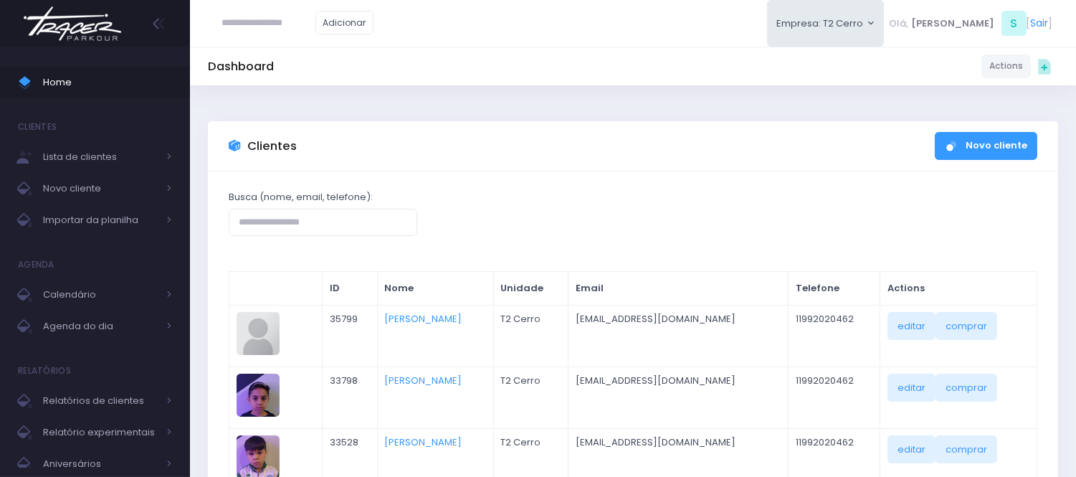
scroll to position [80, 0]
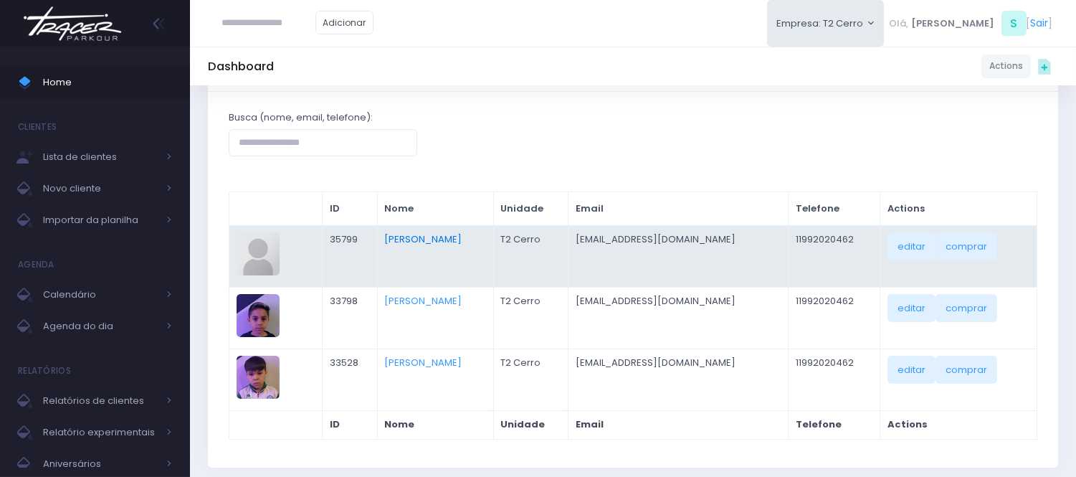
click at [432, 233] on link "Bruno Cabral" at bounding box center [423, 239] width 77 height 14
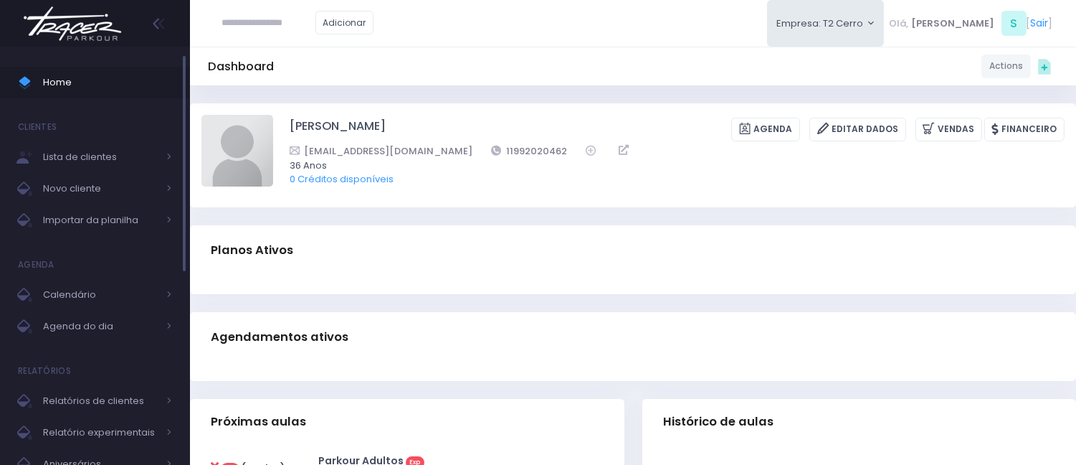
click at [128, 95] on link "Home" at bounding box center [95, 83] width 190 height 32
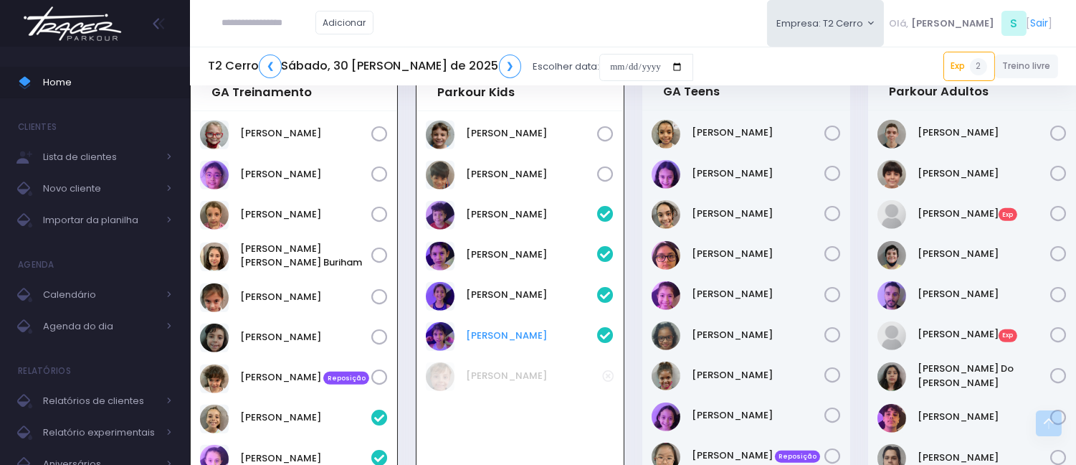
scroll to position [1846, 0]
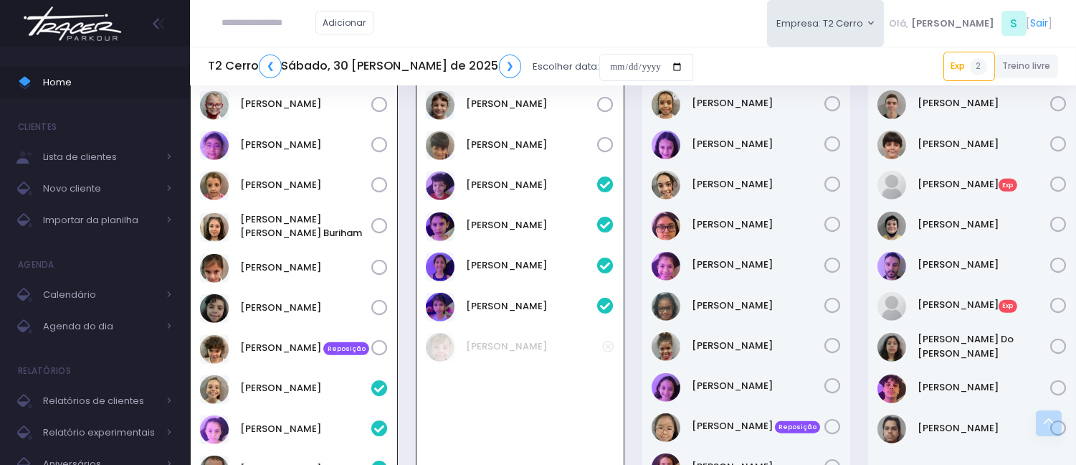
click at [273, 27] on input "text" at bounding box center [268, 22] width 93 height 27
paste input "**********"
click at [254, 16] on input "**********" at bounding box center [268, 22] width 93 height 27
type input "*********"
click input "submit" at bounding box center [0, 0] width 0 height 0
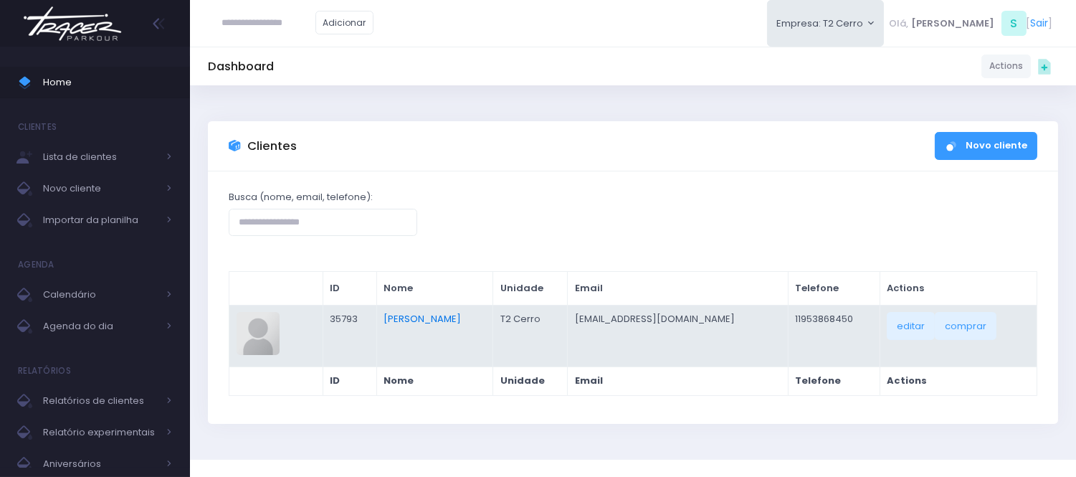
click at [440, 321] on link "[PERSON_NAME]" at bounding box center [422, 319] width 77 height 14
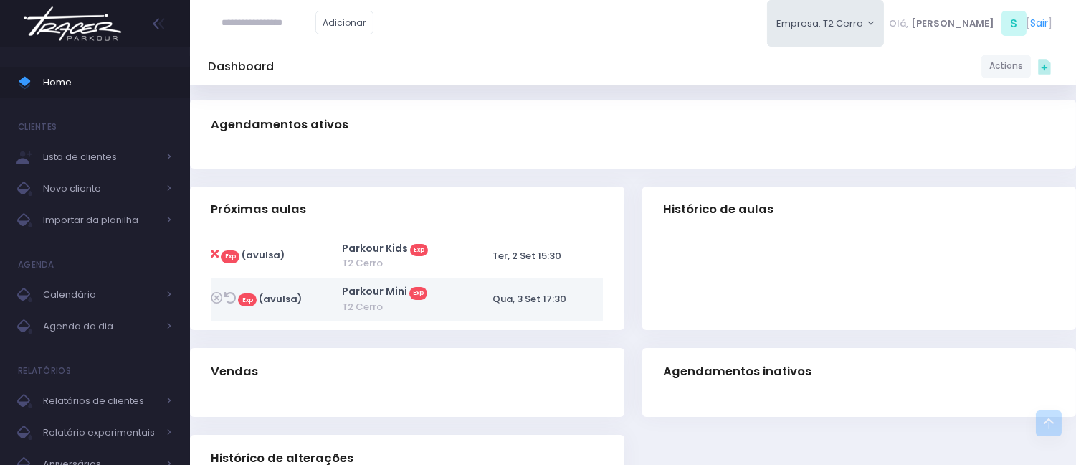
scroll to position [318, 0]
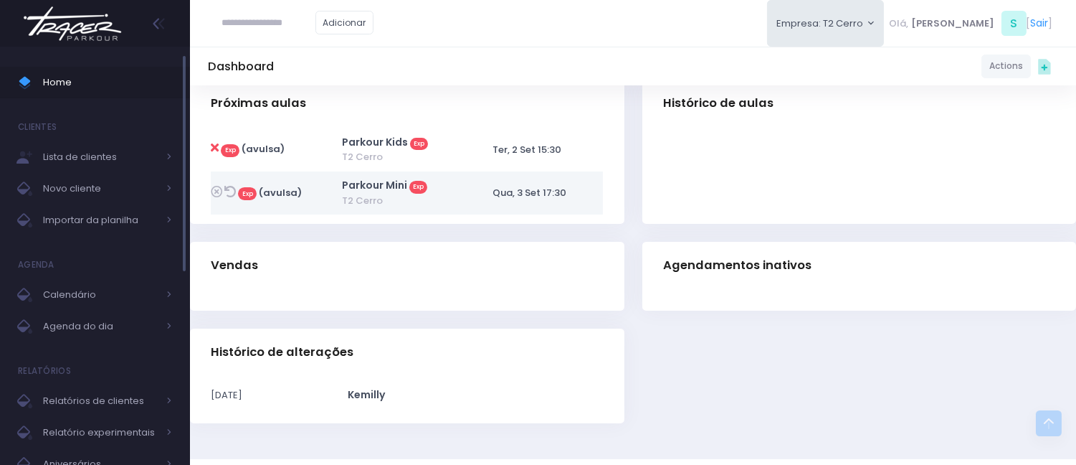
click at [80, 102] on ul "Home Clientes Lista de clientes Novo cliente Importar da planilha [GEOGRAPHIC_D…" at bounding box center [95, 389] width 190 height 667
click at [82, 87] on span "Home" at bounding box center [107, 82] width 129 height 19
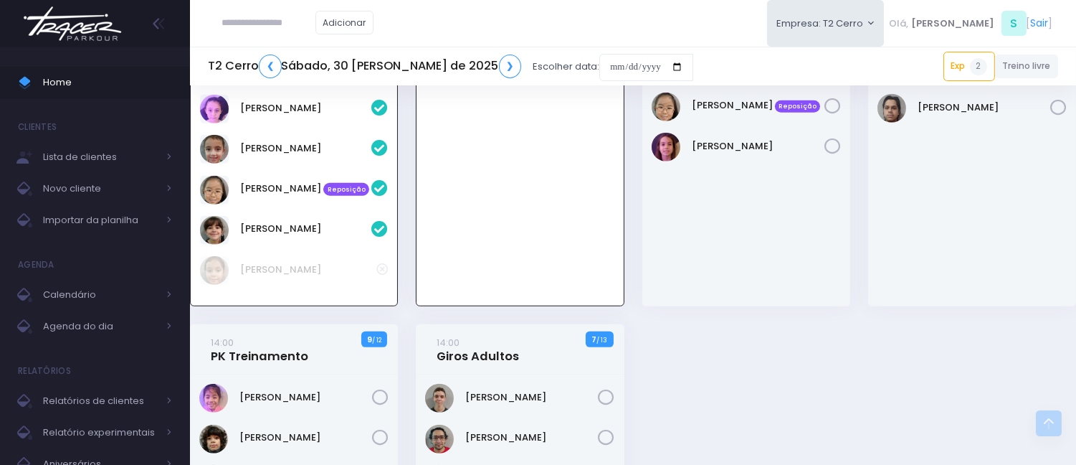
scroll to position [2164, 0]
